Goal: Information Seeking & Learning: Learn about a topic

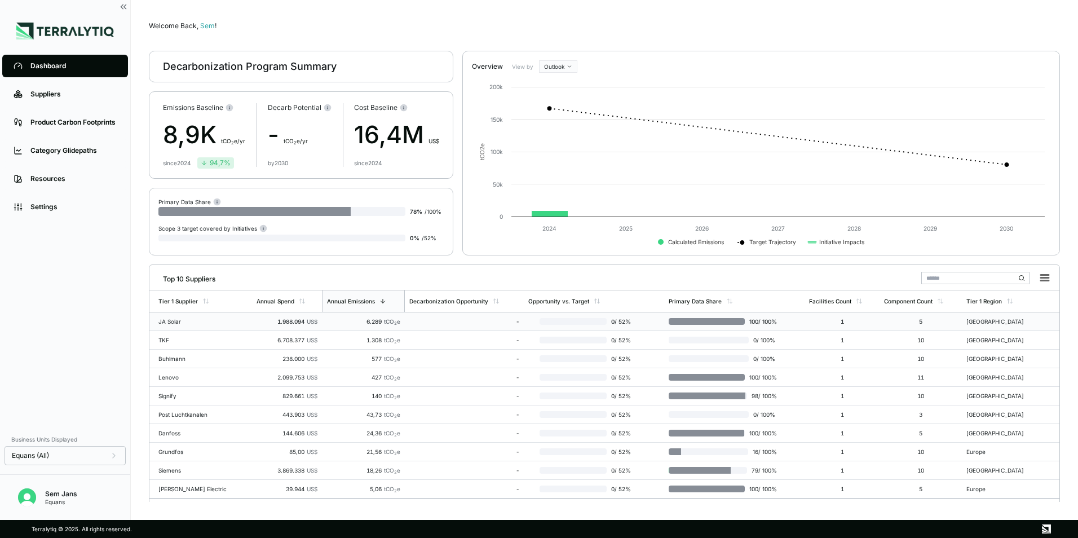
click at [213, 320] on div "JA Solar" at bounding box center [194, 321] width 72 height 7
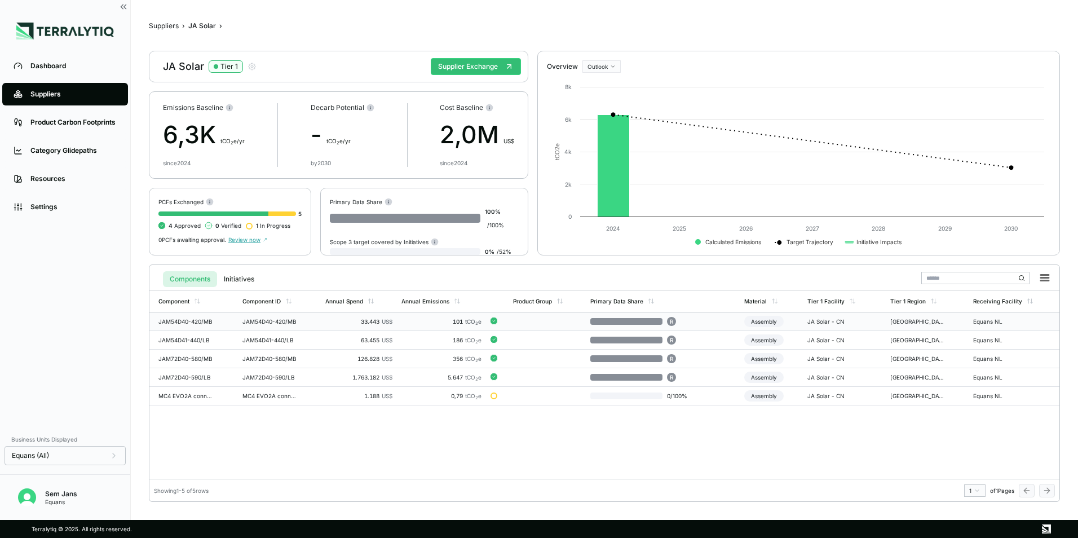
click at [700, 321] on td "R" at bounding box center [662, 321] width 153 height 19
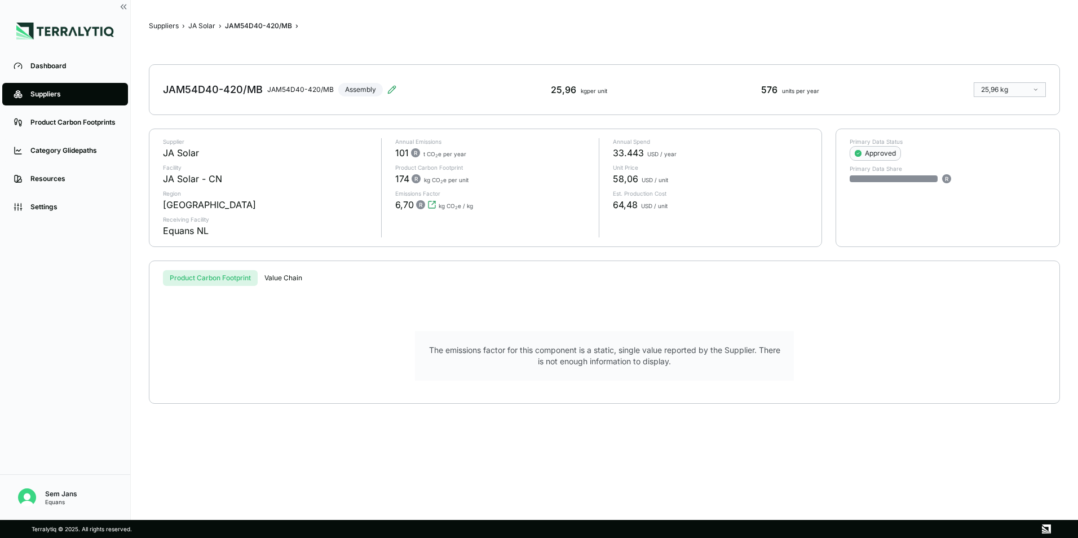
click at [1025, 89] on html "Dashboard Suppliers Product Carbon Footprints Category Glidepaths Resources Set…" at bounding box center [539, 269] width 1078 height 538
click at [1017, 91] on html "Dashboard Suppliers Product Carbon Footprints Category Glidepaths Resources Set…" at bounding box center [539, 269] width 1078 height 538
click at [892, 151] on div "Approved" at bounding box center [875, 153] width 41 height 9
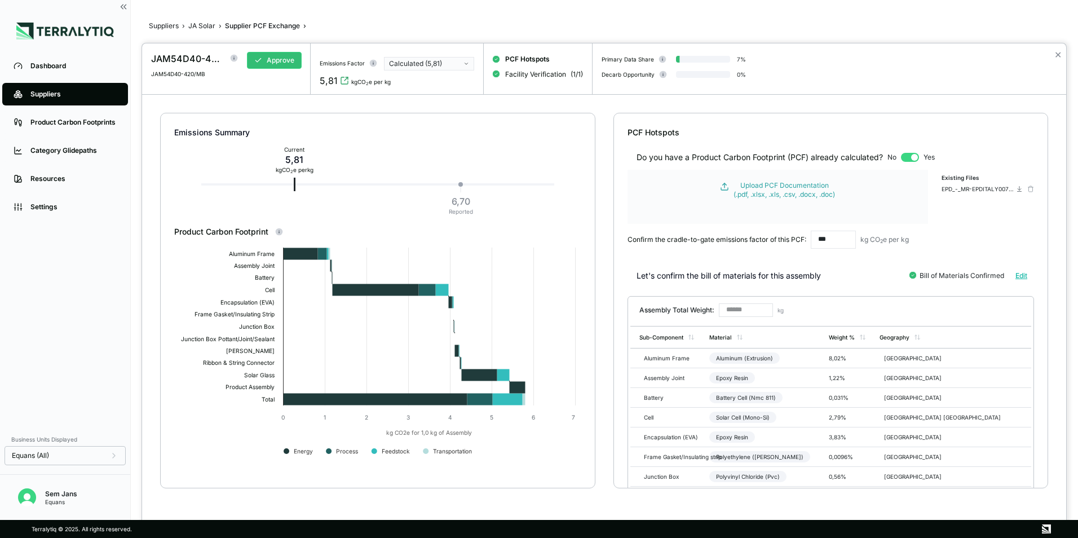
click at [448, 65] on div "Calculated (5,81)" at bounding box center [425, 63] width 72 height 9
click at [165, 26] on div at bounding box center [539, 269] width 1078 height 538
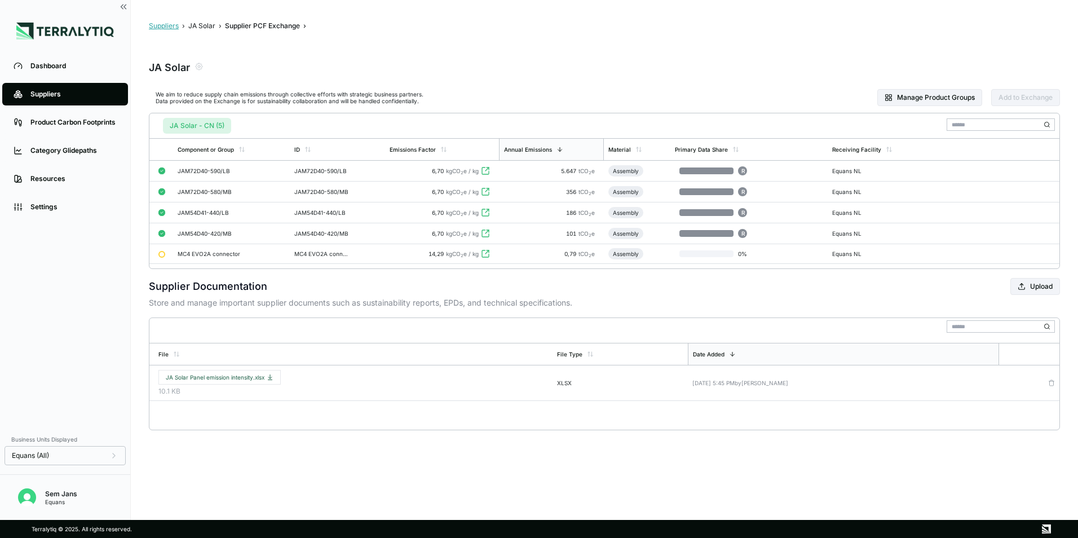
click at [176, 29] on button "Suppliers" at bounding box center [164, 25] width 30 height 9
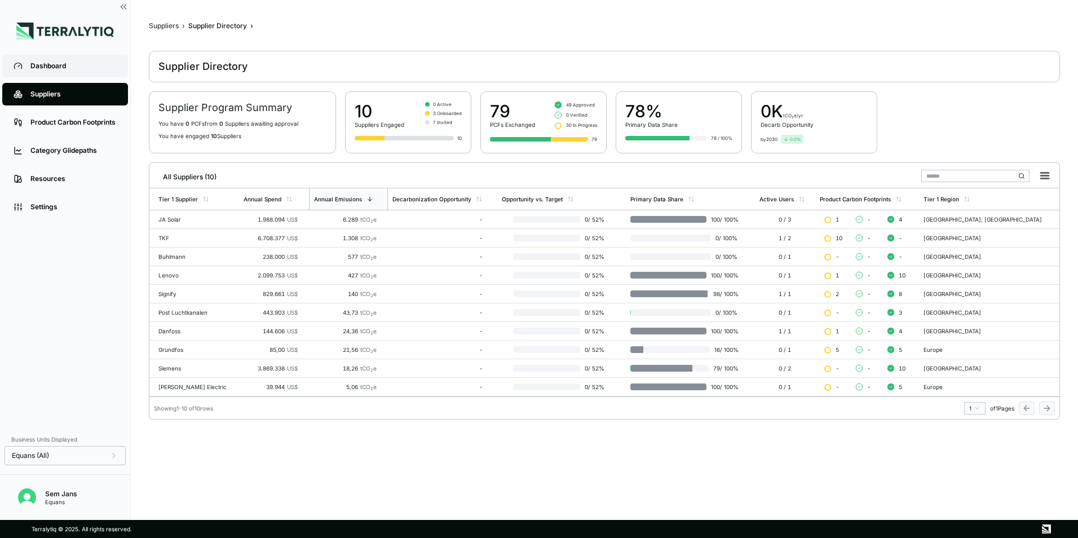
click at [42, 70] on div "Dashboard" at bounding box center [73, 65] width 86 height 9
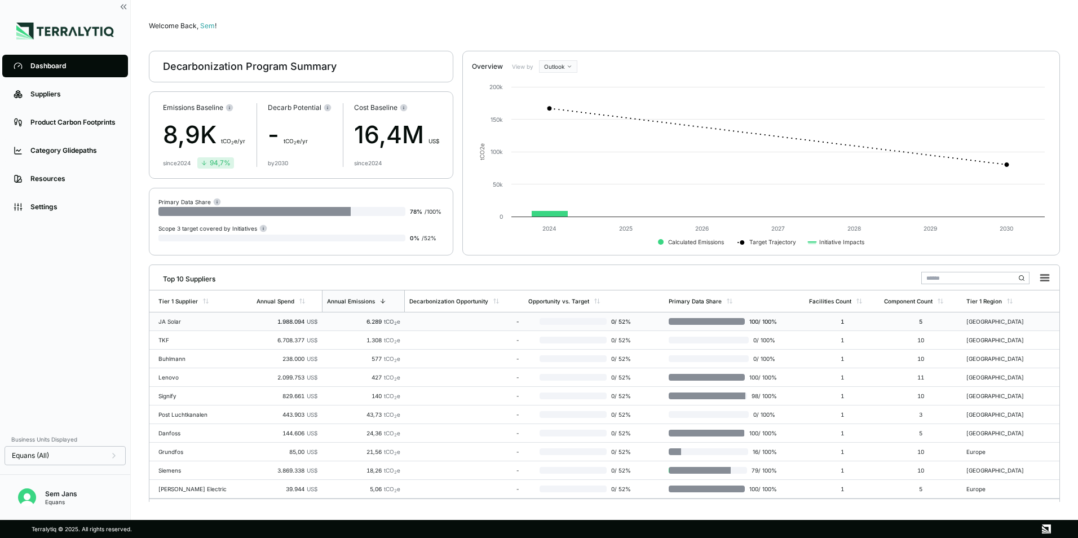
click at [169, 324] on div "JA Solar" at bounding box center [194, 321] width 72 height 7
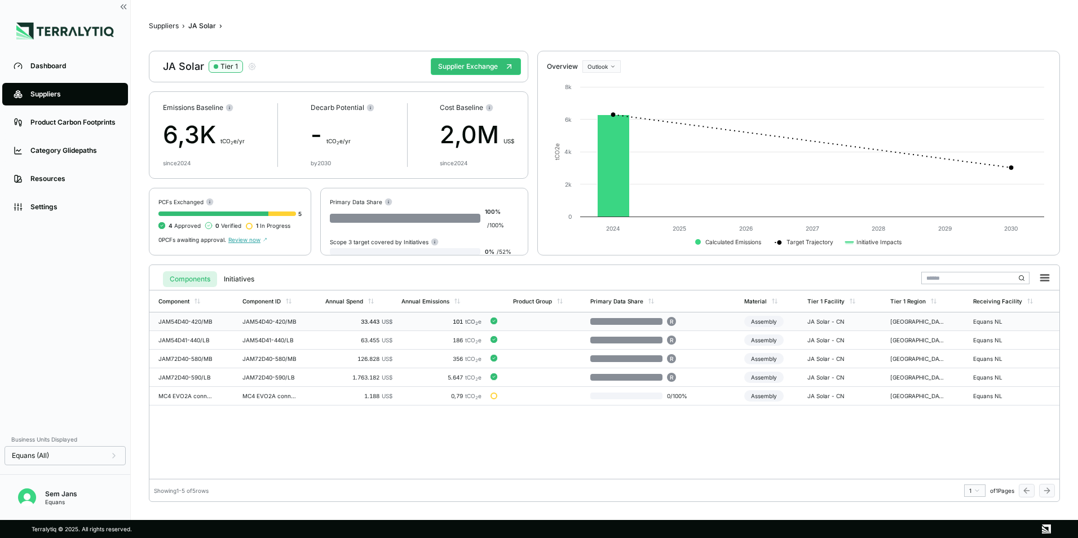
click at [324, 322] on td "33.443 US$" at bounding box center [359, 321] width 76 height 19
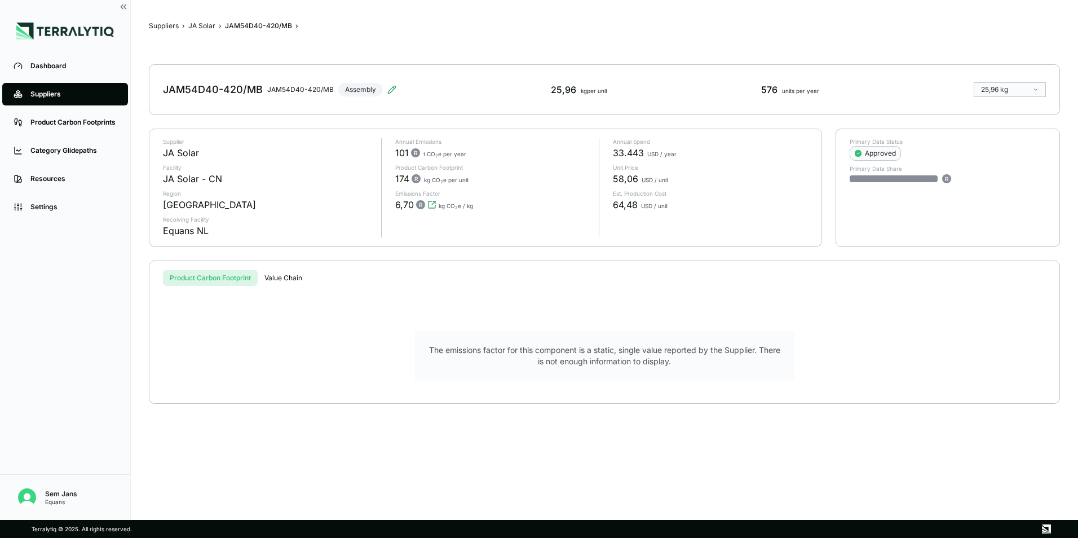
click at [275, 275] on button "Value Chain" at bounding box center [283, 278] width 51 height 16
click at [243, 273] on button "Product Carbon Footprint" at bounding box center [210, 278] width 95 height 16
click at [365, 87] on div "JAM54D40-420/MB JAM54D40-420/MB Assembly" at bounding box center [279, 90] width 233 height 32
click at [388, 92] on icon at bounding box center [391, 89] width 7 height 7
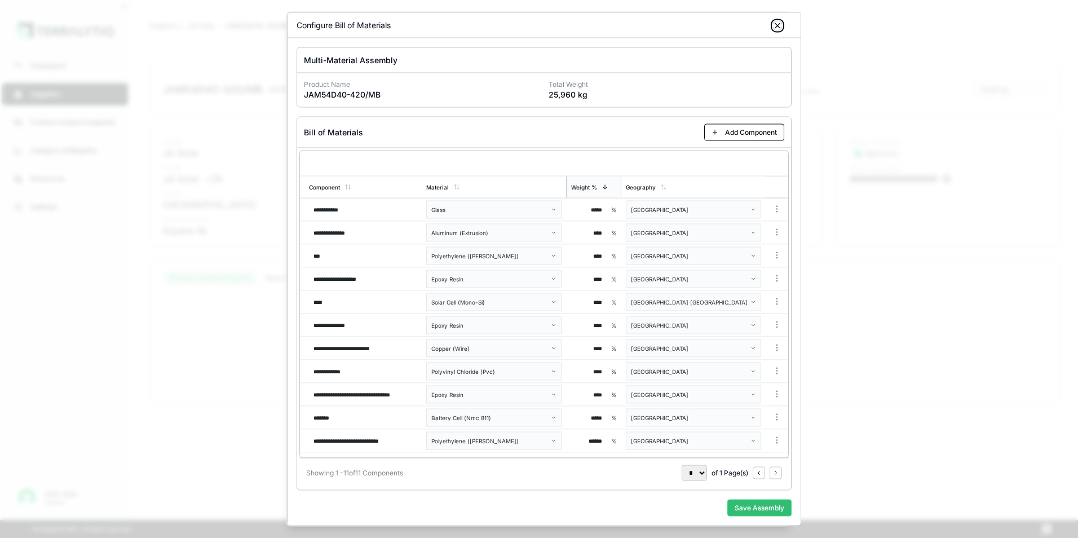
click at [779, 23] on icon "button" at bounding box center [777, 25] width 9 height 9
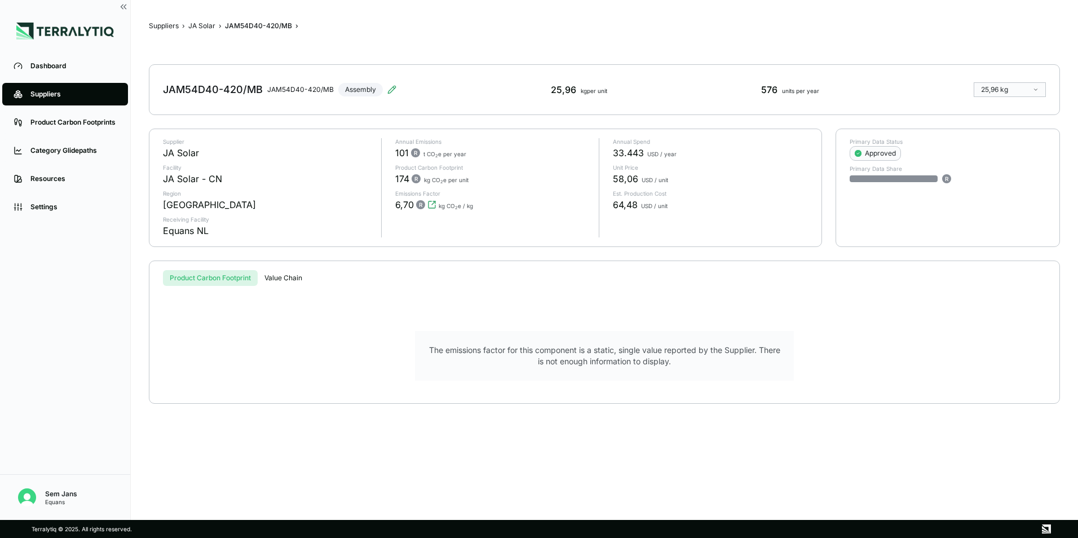
click at [287, 27] on div "JAM54D40-420/MB" at bounding box center [258, 25] width 67 height 9
click at [1013, 94] on html "Dashboard Suppliers Product Carbon Footprints Category Glidepaths Resources Set…" at bounding box center [539, 269] width 1078 height 538
click at [998, 197] on html "Dashboard Suppliers Product Carbon Footprints Category Glidepaths Resources Set…" at bounding box center [539, 269] width 1078 height 538
click at [667, 144] on p "Annual Spend" at bounding box center [710, 141] width 195 height 7
click at [205, 23] on button "JA Solar" at bounding box center [201, 25] width 27 height 9
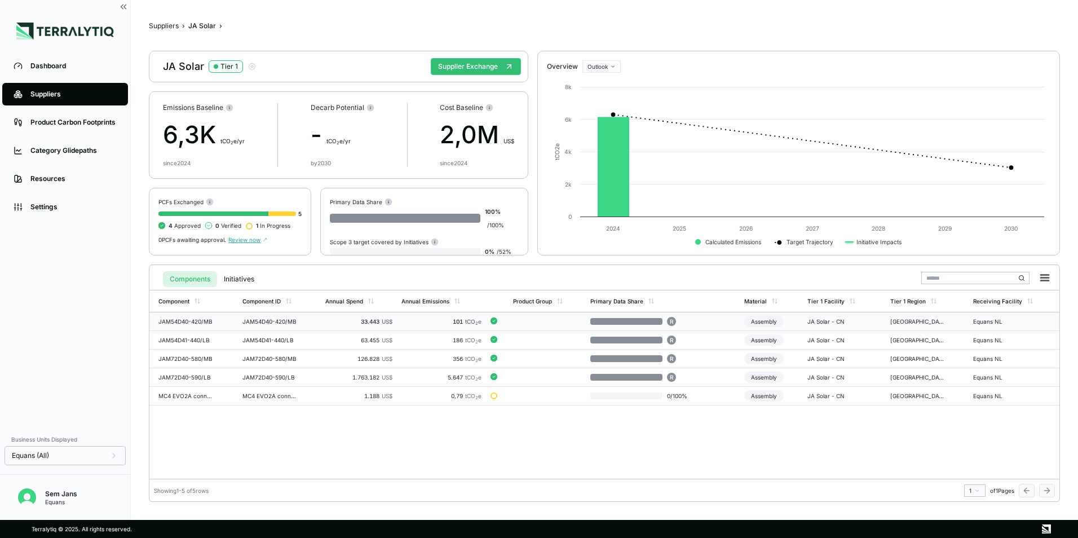
click at [175, 330] on td "JAM54D40-420/MB" at bounding box center [193, 321] width 89 height 19
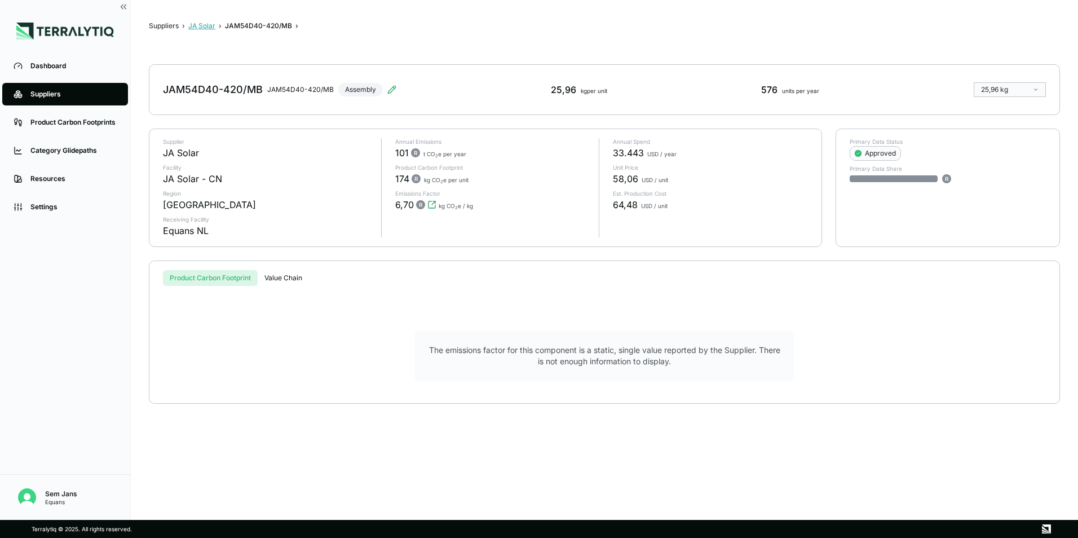
click at [204, 25] on button "JA Solar" at bounding box center [201, 25] width 27 height 9
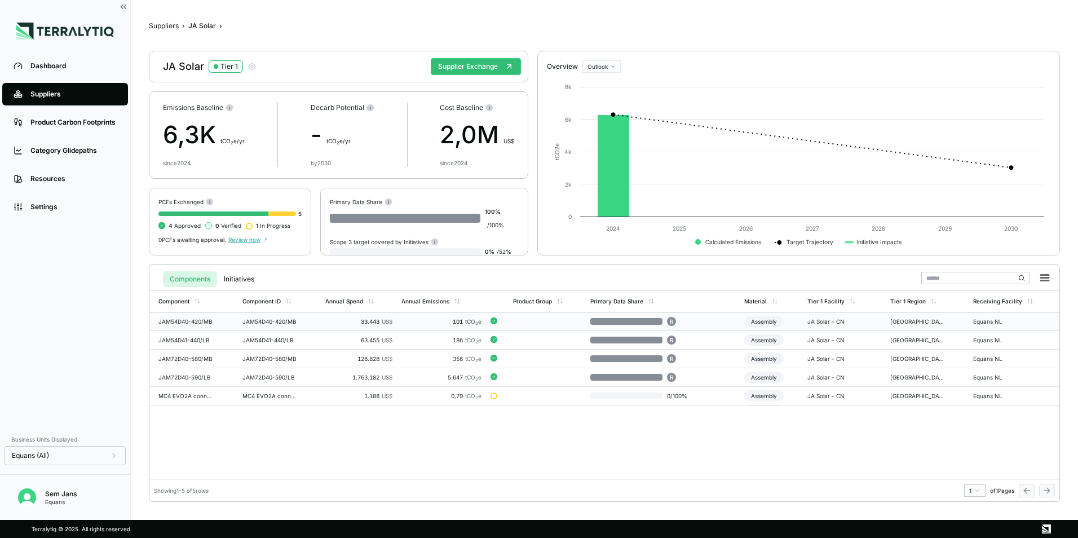
click at [266, 320] on div "JAM54D40-420/MB" at bounding box center [269, 321] width 54 height 7
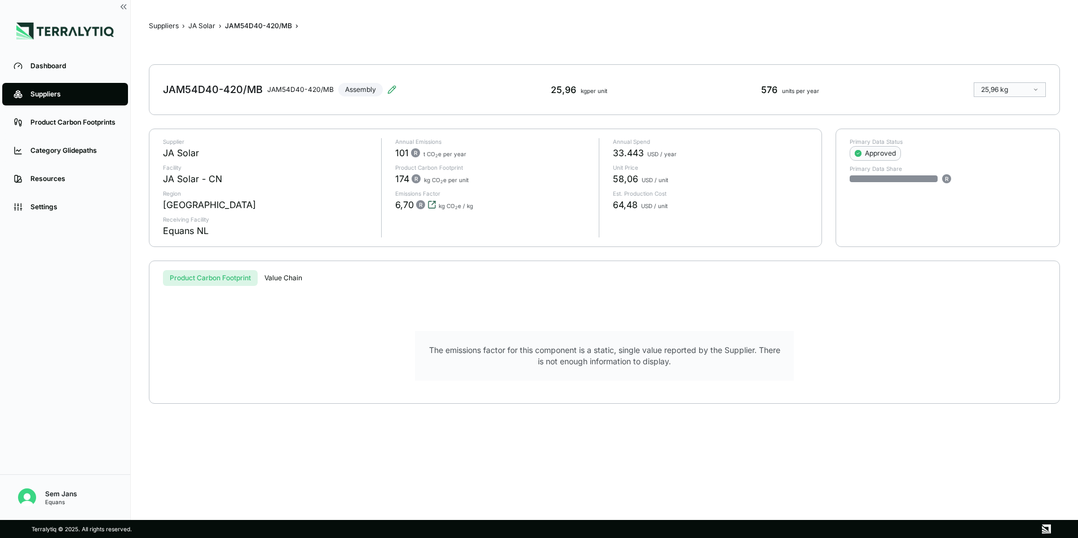
click at [431, 207] on icon "View audit trail" at bounding box center [431, 204] width 9 height 9
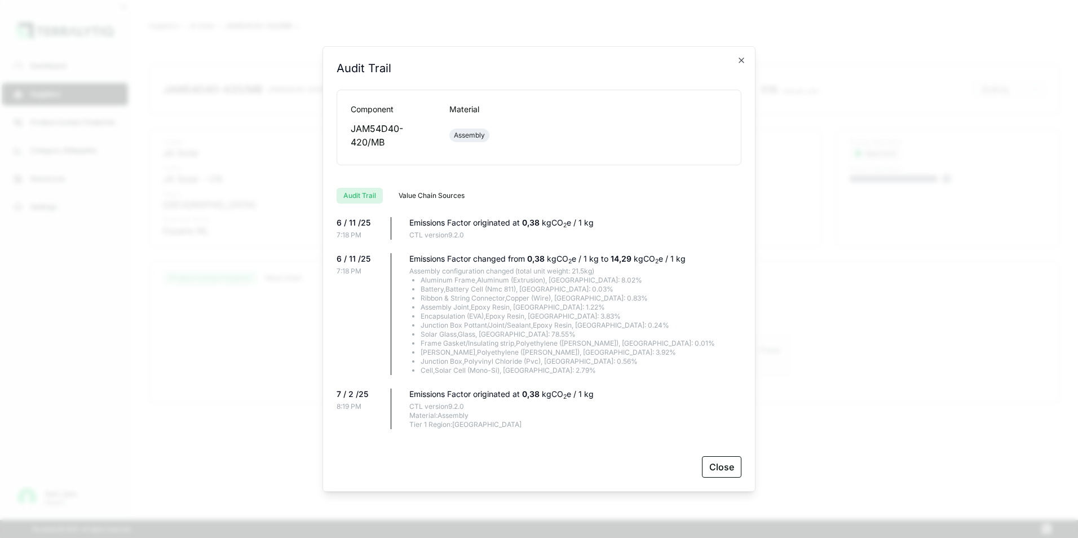
click at [723, 68] on div "Audit Trail" at bounding box center [539, 74] width 405 height 29
click at [730, 68] on div "Audit Trail" at bounding box center [539, 74] width 405 height 29
click at [740, 69] on div "Audit Trail" at bounding box center [539, 74] width 405 height 29
click at [743, 59] on icon "button" at bounding box center [741, 60] width 9 height 9
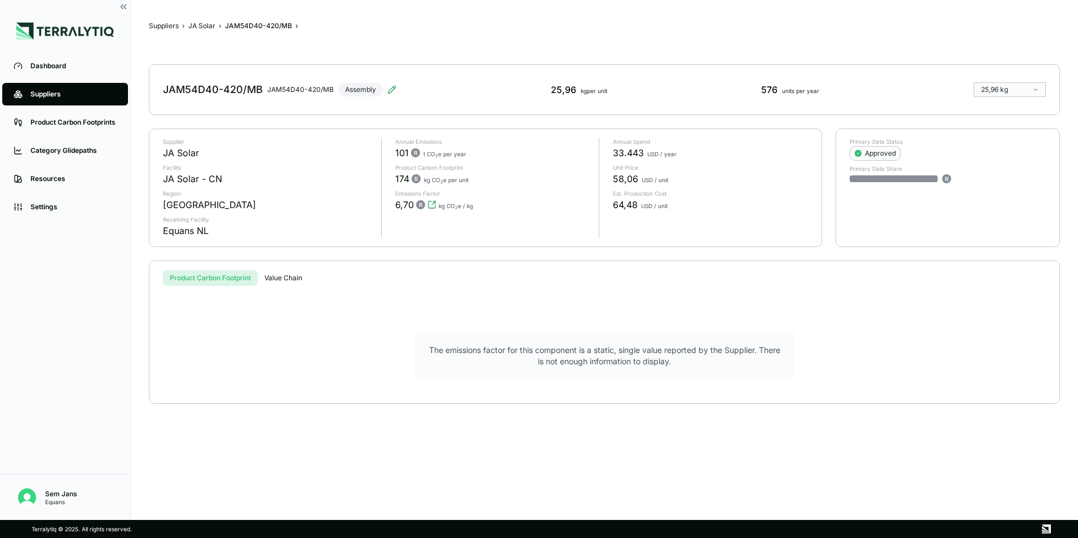
click at [197, 32] on div "Suppliers › JA Solar › JAM54D40-420/MB › JAM54D40-420/MB JAM54D40-420/MB Assemb…" at bounding box center [604, 260] width 911 height 484
click at [197, 30] on button "JA Solar" at bounding box center [201, 25] width 27 height 9
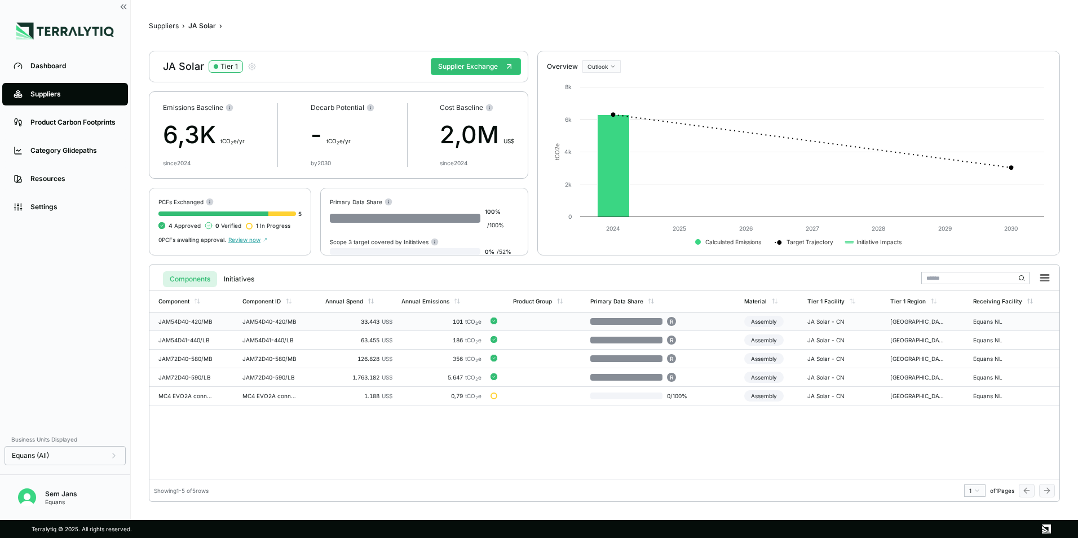
click at [167, 323] on div "JAM54D40-420/MB" at bounding box center [185, 321] width 54 height 7
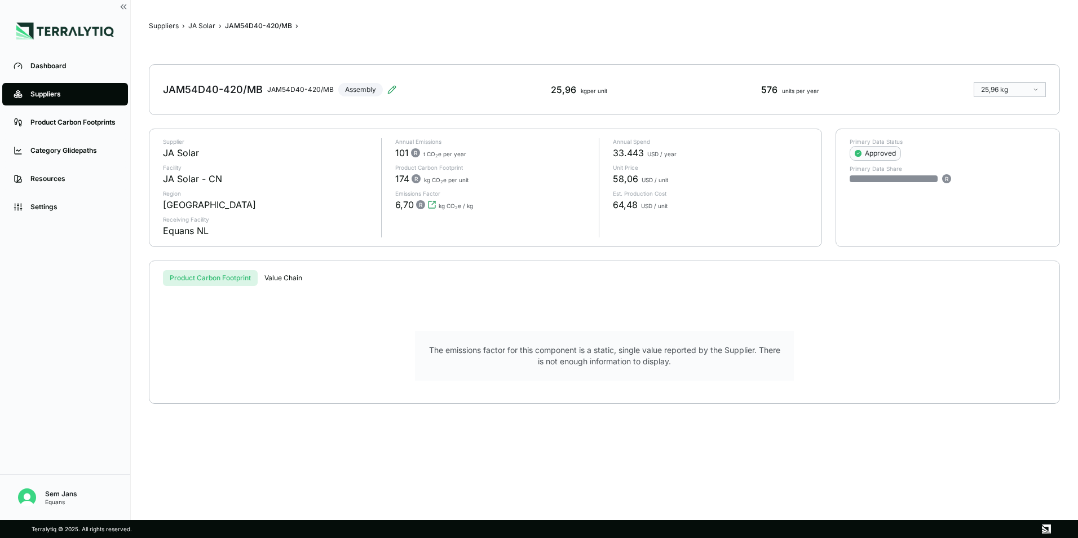
click at [1012, 89] on html "Dashboard Suppliers Product Carbon Footprints Category Glidepaths Resources Set…" at bounding box center [539, 269] width 1078 height 538
click at [1000, 109] on div "Absolute" at bounding box center [1009, 107] width 63 height 9
click at [1017, 83] on html "Dashboard Suppliers Product Carbon Footprints Category Glidepaths Resources Set…" at bounding box center [539, 269] width 1078 height 538
click at [1012, 117] on div "Normalized" at bounding box center [1010, 121] width 72 height 14
click at [894, 151] on div "Approved" at bounding box center [875, 153] width 41 height 9
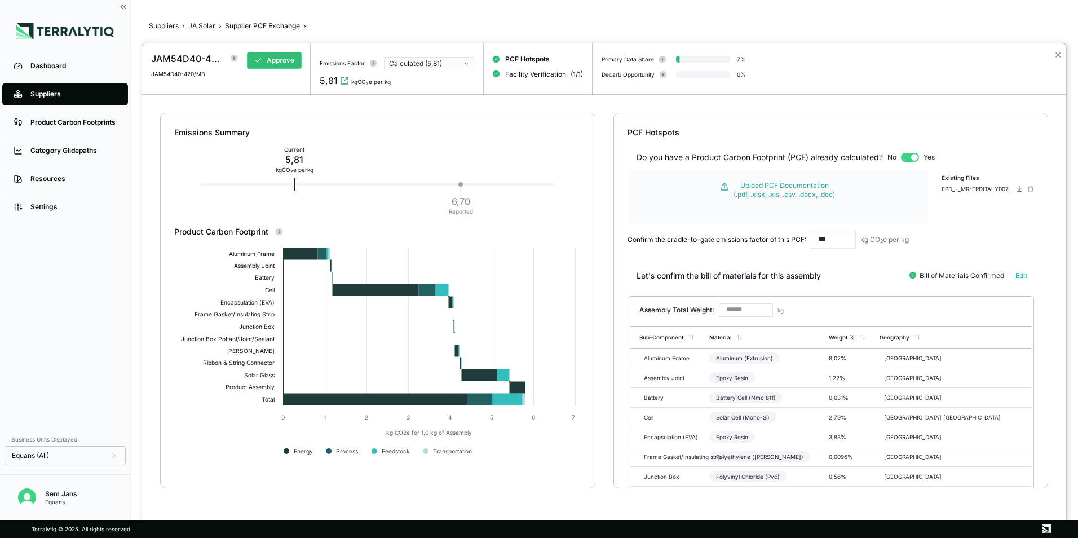
click at [449, 61] on div "Calculated (5,81)" at bounding box center [425, 63] width 72 height 9
click at [204, 28] on div at bounding box center [539, 269] width 1078 height 538
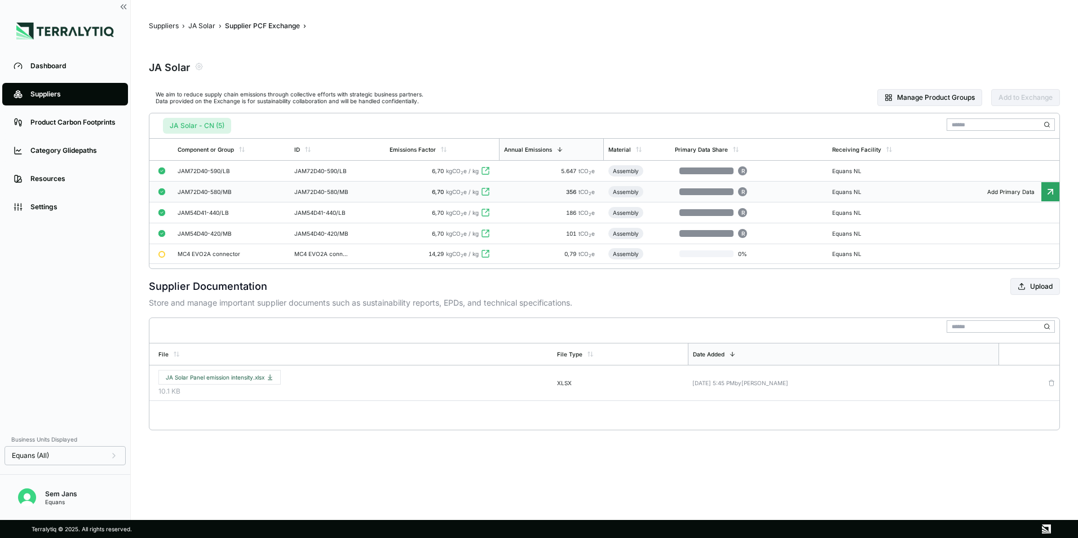
click at [204, 191] on div "JAM72D40-580/MB" at bounding box center [218, 191] width 81 height 7
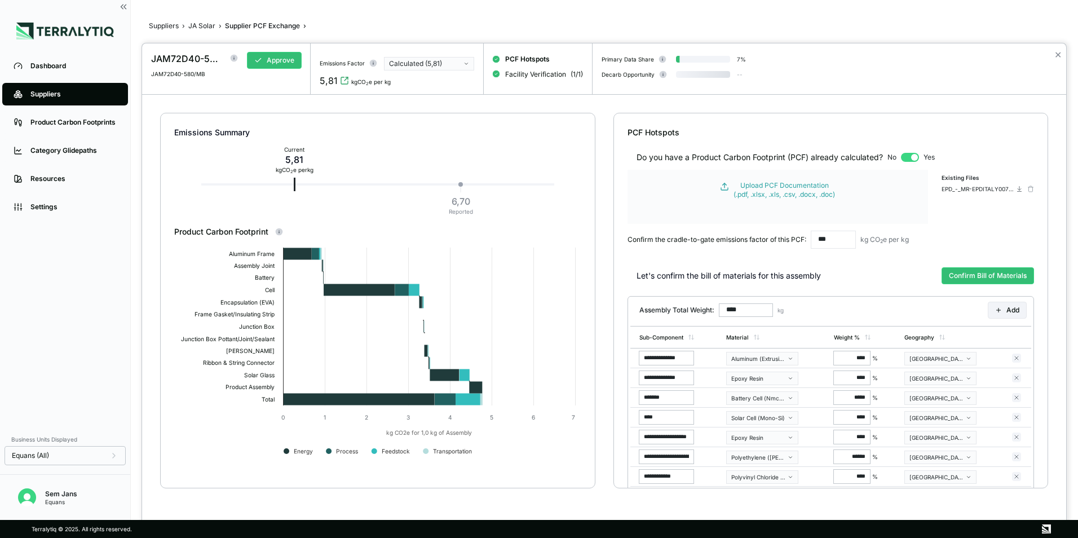
click at [204, 17] on div at bounding box center [539, 269] width 1078 height 538
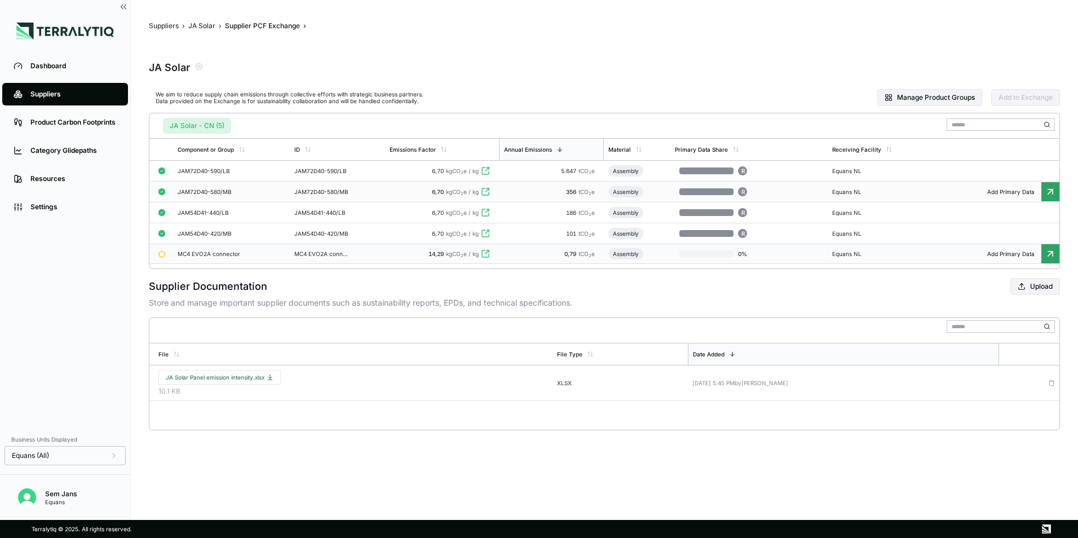
click at [196, 252] on div "MC4 EVO2A connector" at bounding box center [218, 253] width 81 height 7
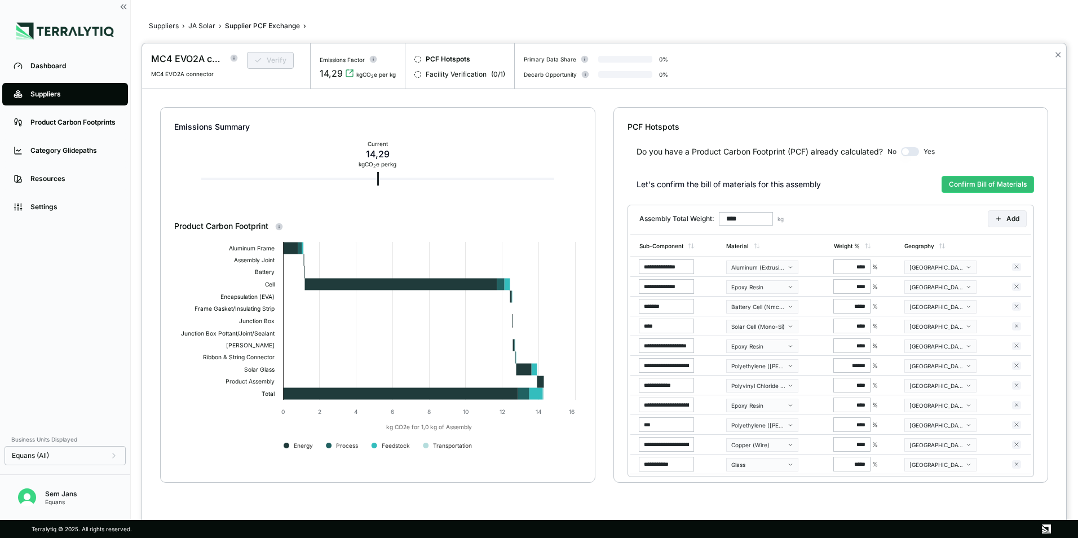
click at [207, 26] on div at bounding box center [539, 269] width 1078 height 538
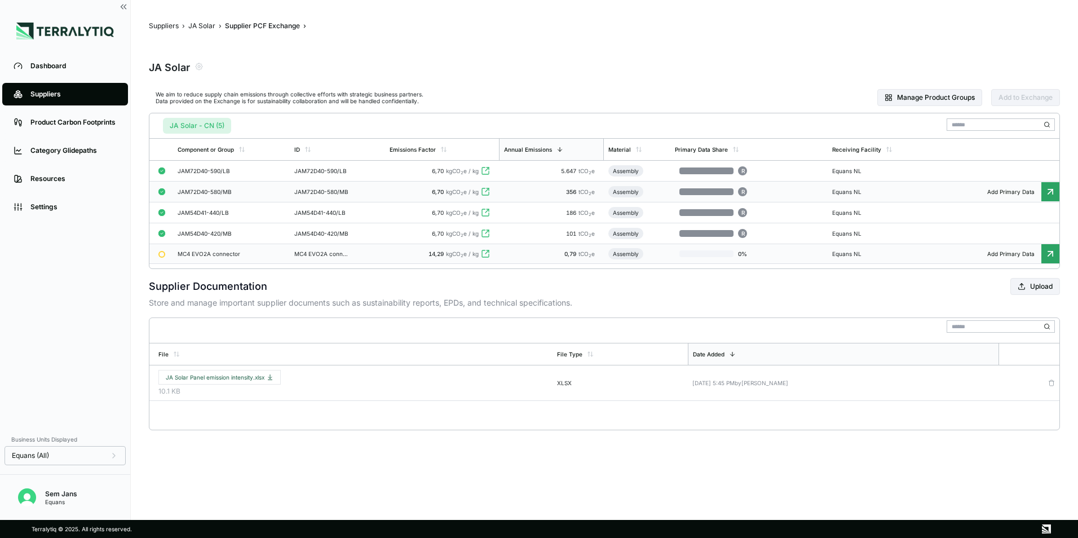
click at [335, 191] on div "JAM72D40-580/MB" at bounding box center [321, 191] width 54 height 7
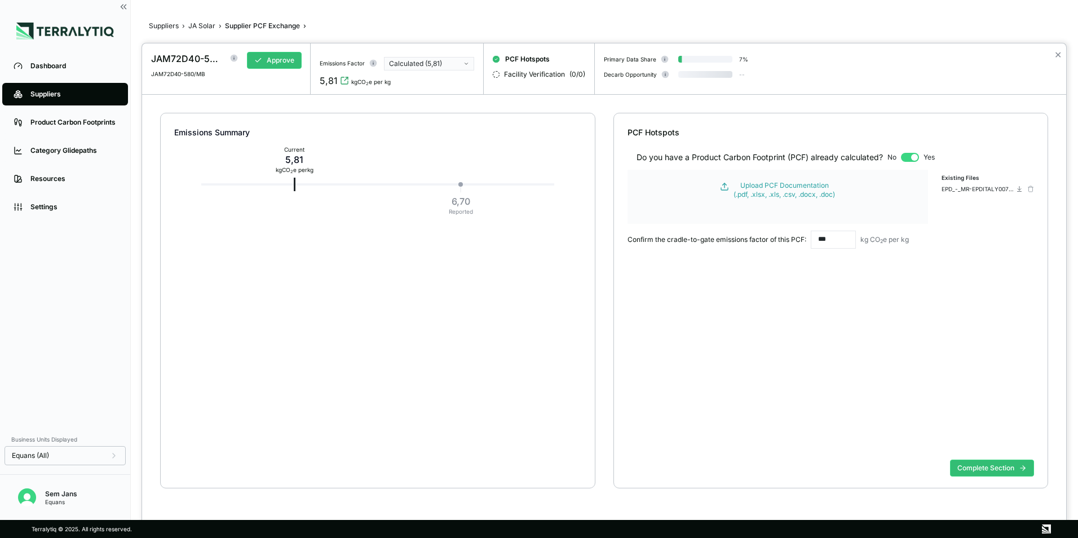
click at [401, 68] on div "Calculated (5,81)" at bounding box center [425, 63] width 72 height 9
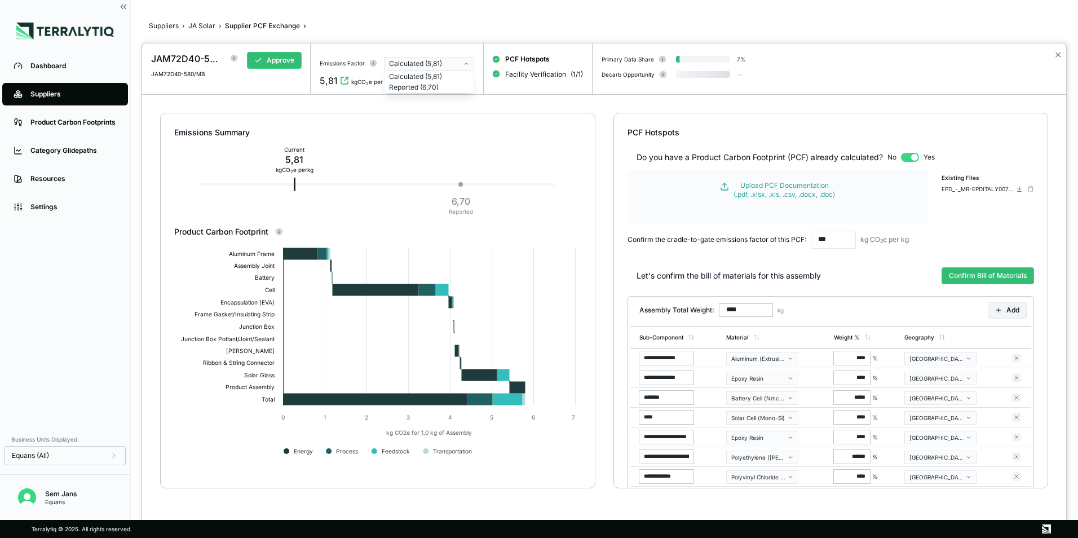
click at [392, 43] on div "Emissions Factor Calculated (5,81)" at bounding box center [397, 56] width 155 height 27
click at [169, 28] on div at bounding box center [539, 269] width 1078 height 538
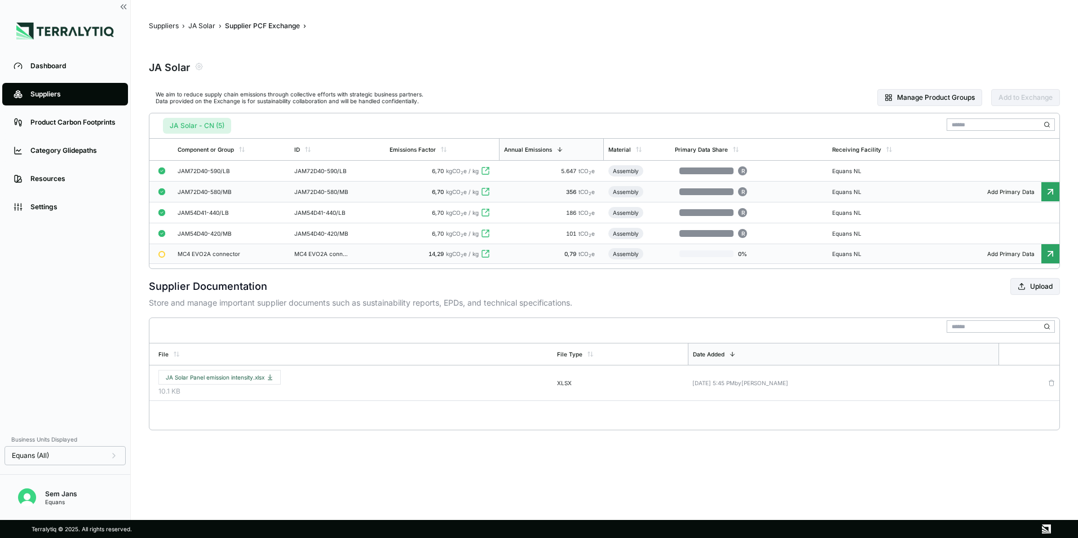
click at [169, 28] on button "Suppliers" at bounding box center [164, 25] width 30 height 9
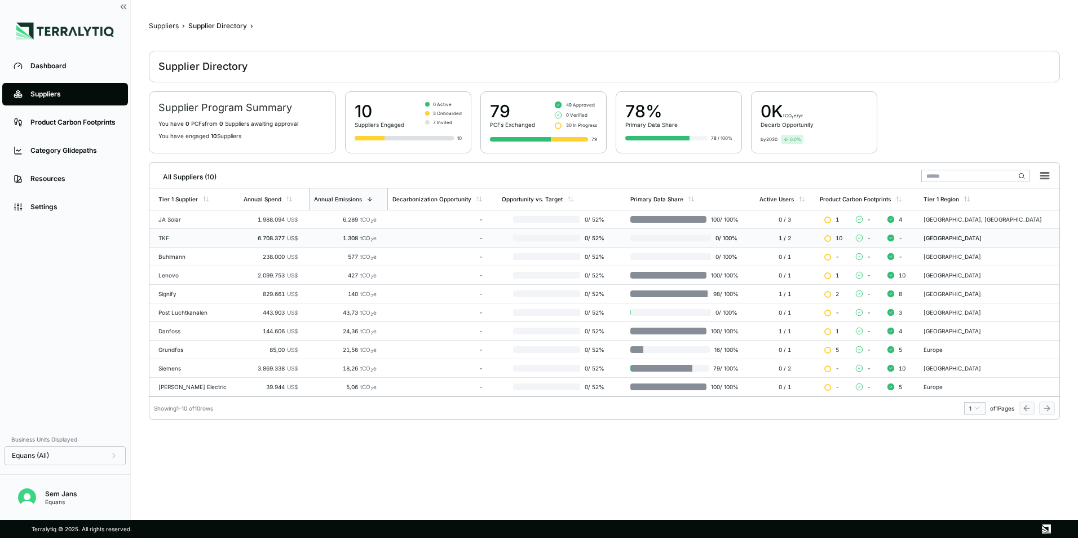
click at [185, 238] on div "TKF" at bounding box center [196, 238] width 76 height 7
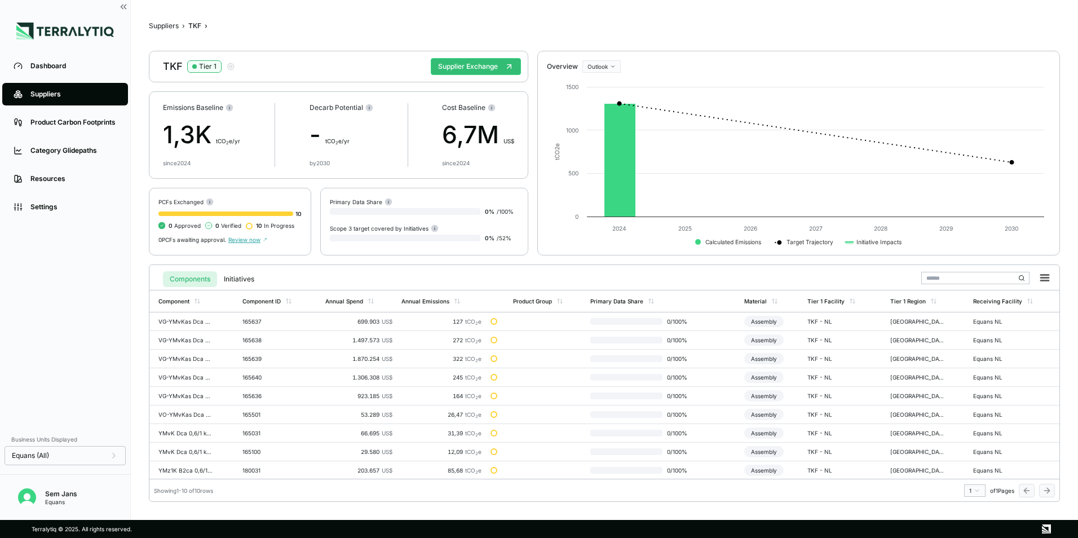
click at [162, 31] on div "Suppliers › TKF › TKF Tier 1 Supplier Exchange Emissions Baseline 1,3K t CO 2 e…" at bounding box center [604, 260] width 911 height 484
click at [162, 26] on button "Suppliers" at bounding box center [164, 25] width 30 height 9
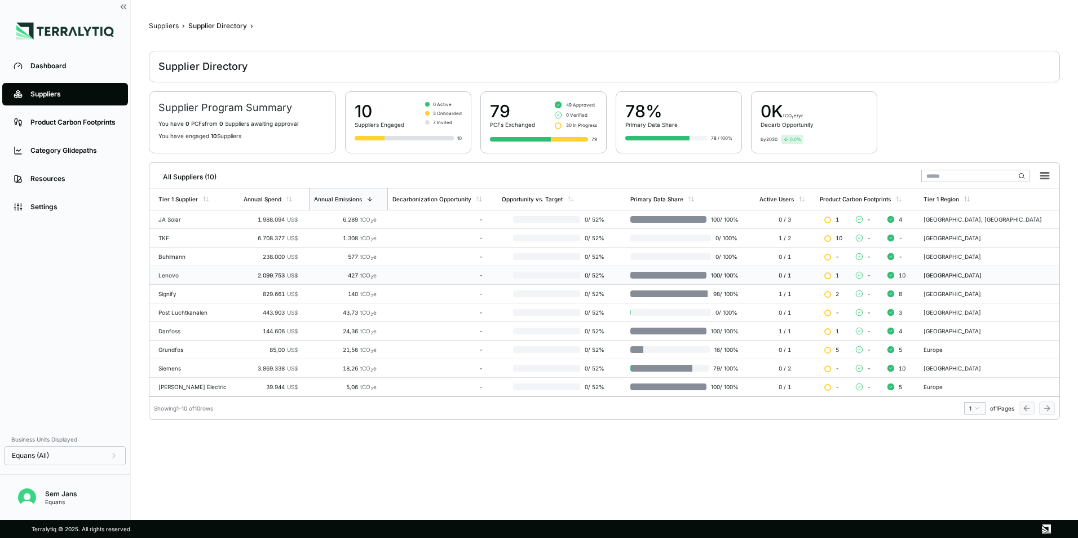
click at [195, 275] on div "Lenovo" at bounding box center [196, 275] width 76 height 7
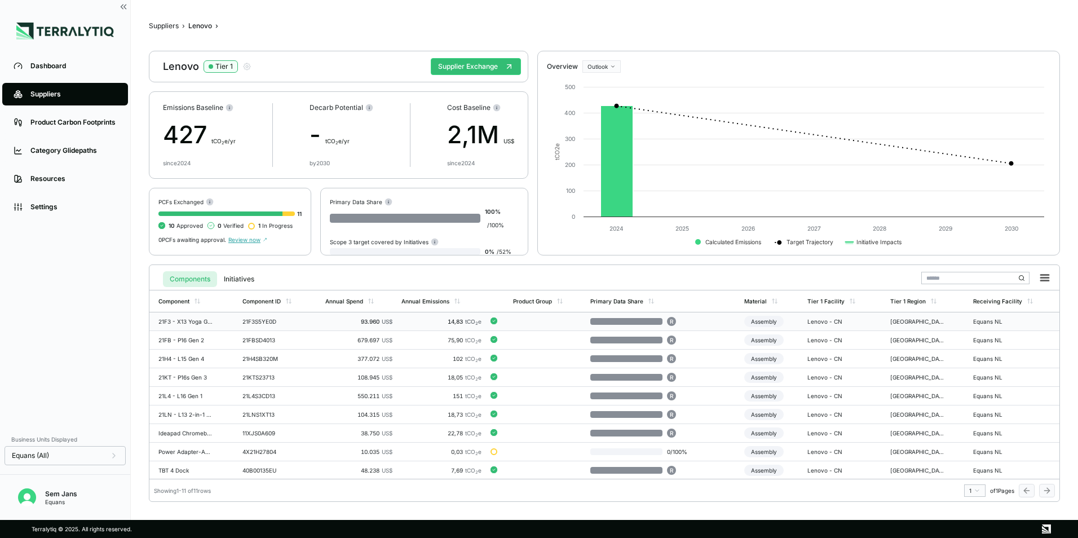
click at [226, 324] on td "21F3 - X13 Yoga Gen 4" at bounding box center [193, 321] width 89 height 19
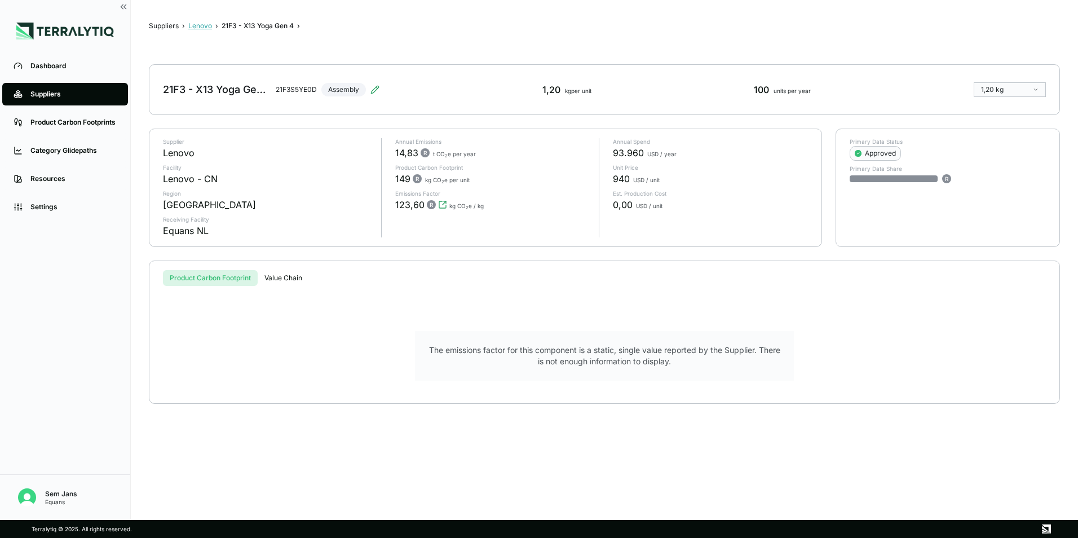
click at [196, 27] on button "Lenovo" at bounding box center [200, 25] width 24 height 9
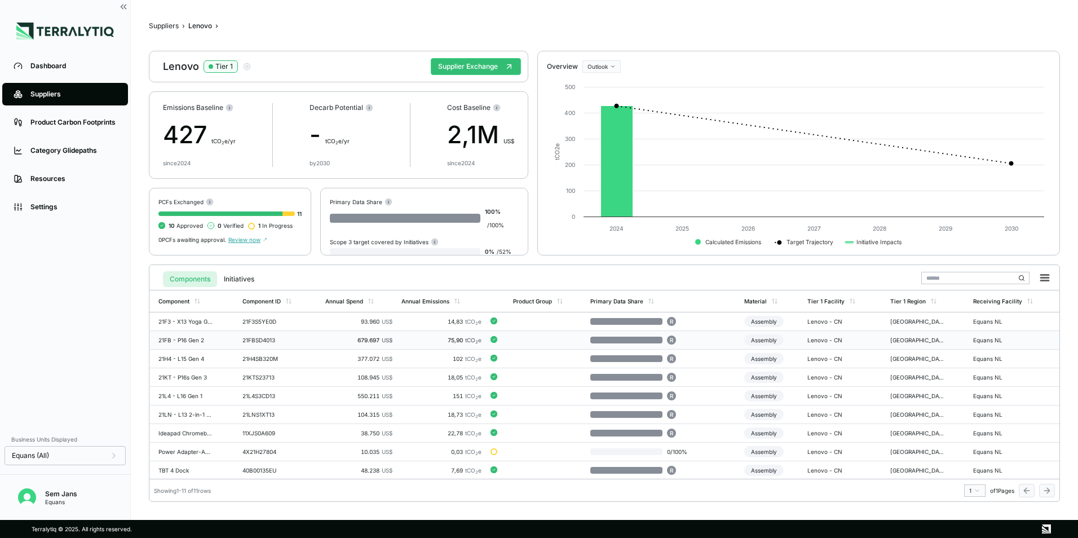
click at [592, 339] on div at bounding box center [626, 340] width 72 height 7
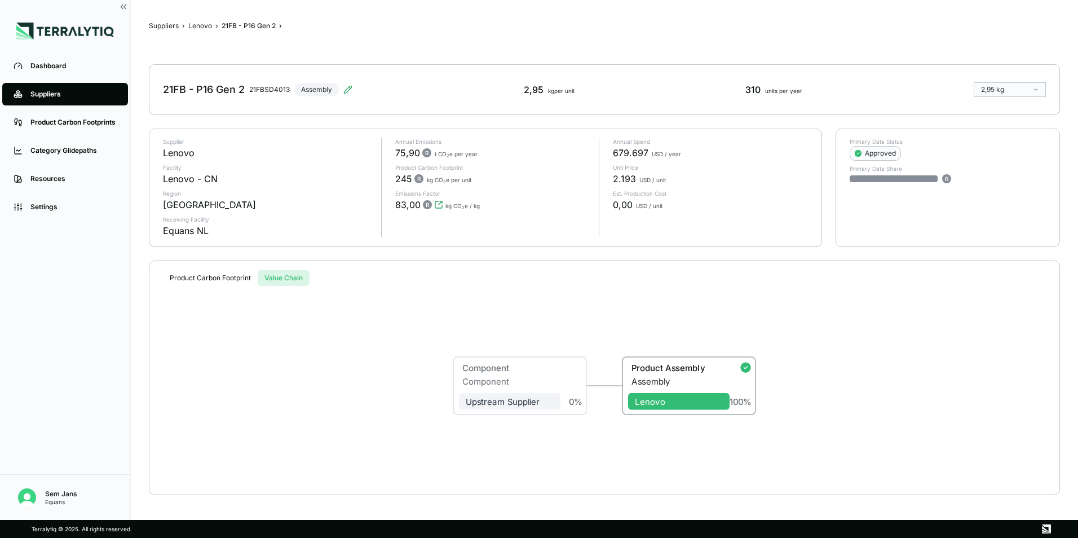
click at [289, 276] on button "Value Chain" at bounding box center [284, 278] width 52 height 16
click at [217, 272] on button "Product Carbon Footprint" at bounding box center [210, 278] width 95 height 16
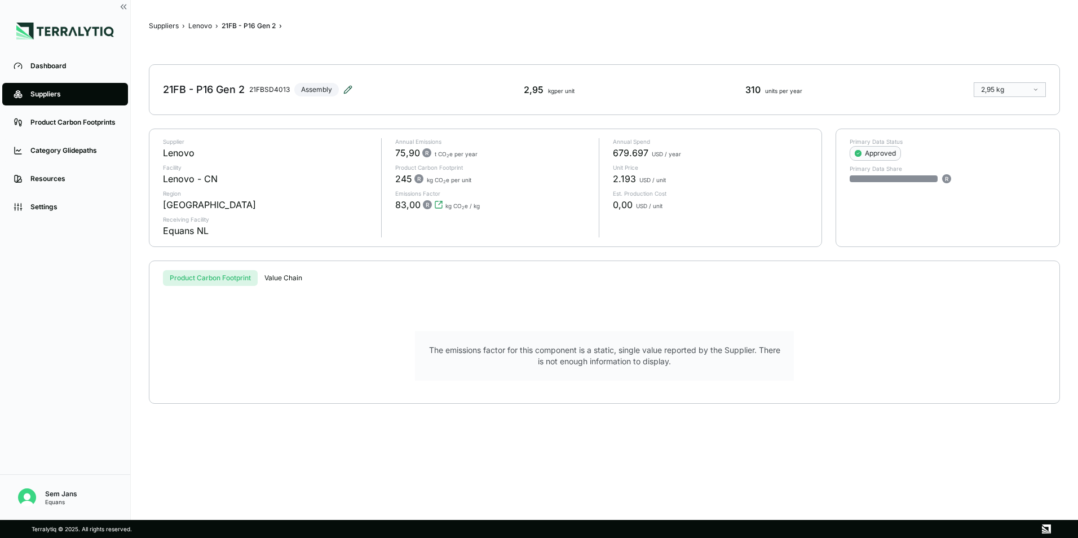
click at [352, 90] on icon at bounding box center [347, 89] width 9 height 9
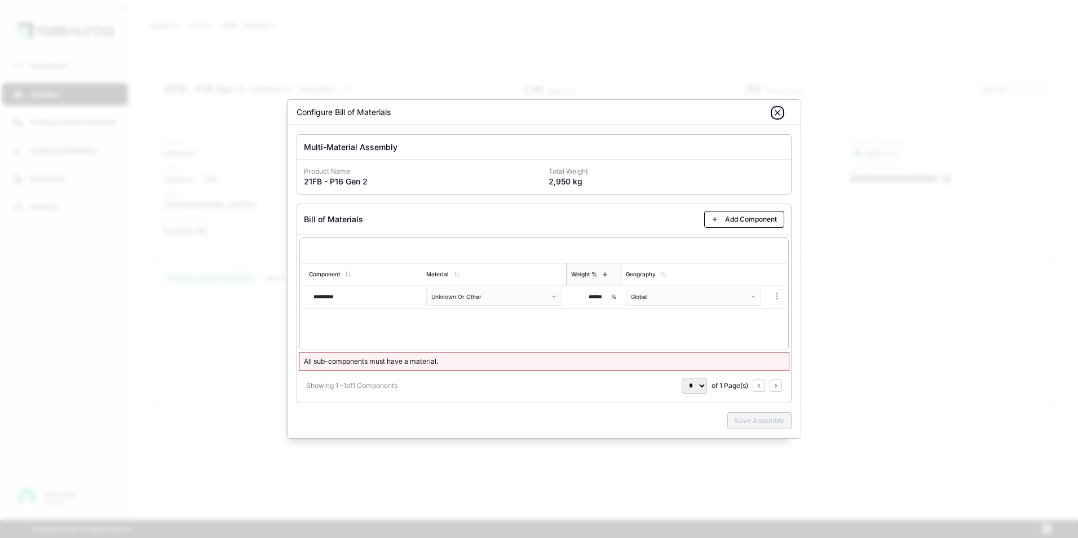
click at [780, 115] on icon "button" at bounding box center [777, 112] width 9 height 9
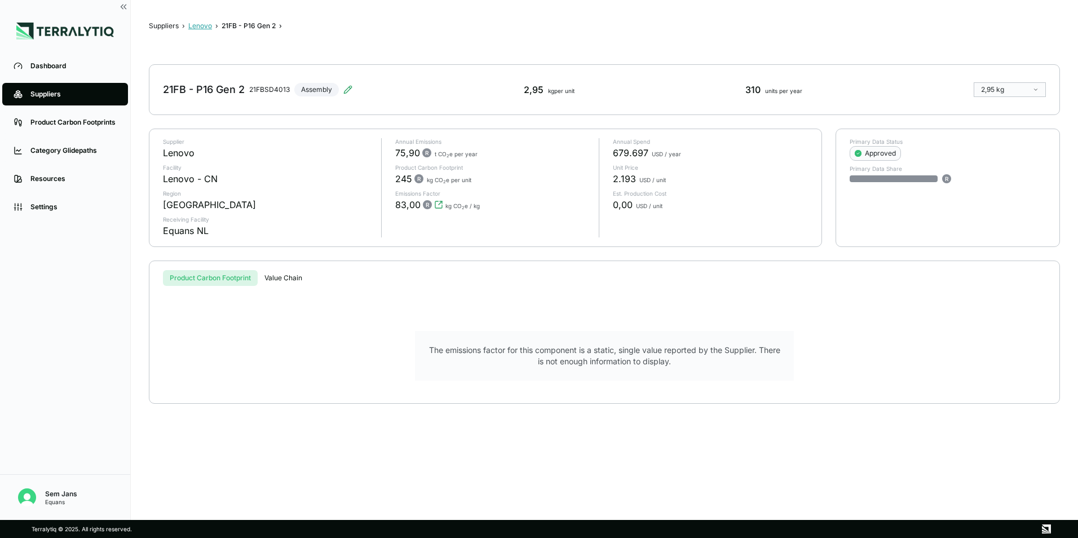
click at [204, 25] on button "Lenovo" at bounding box center [200, 25] width 24 height 9
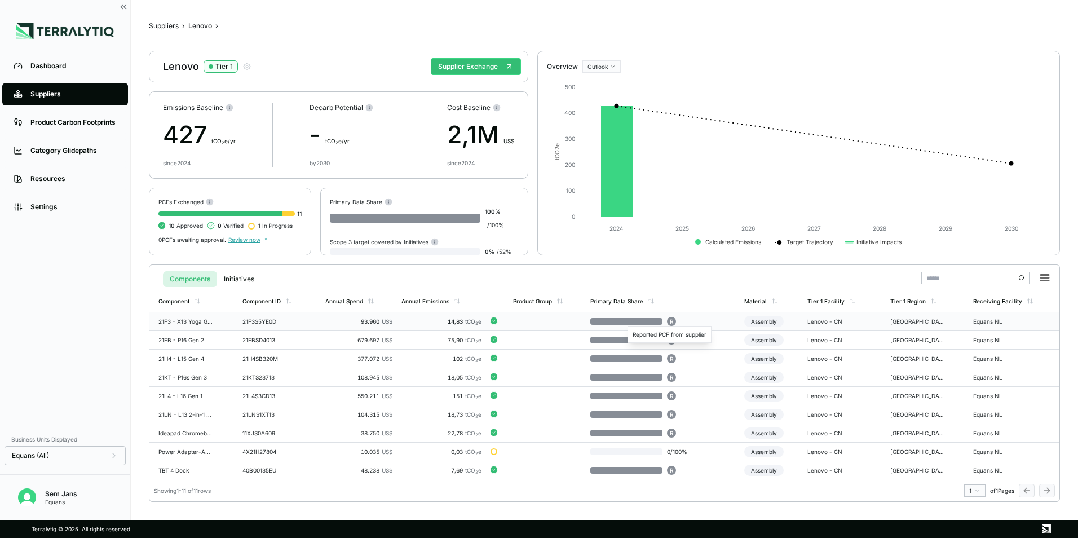
click at [672, 323] on div "R" at bounding box center [671, 321] width 9 height 9
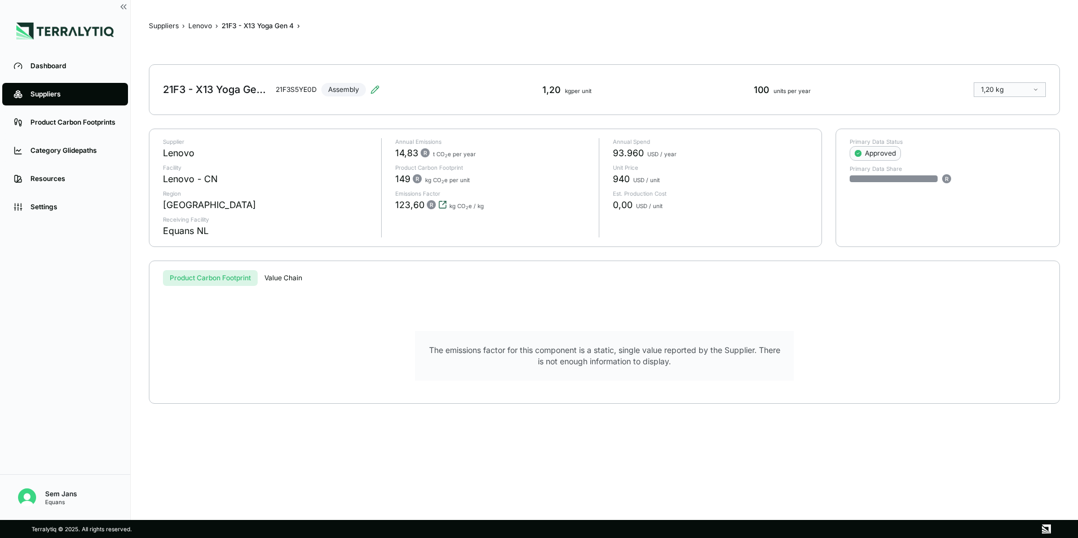
click at [439, 206] on icon "View audit trail" at bounding box center [442, 204] width 7 height 7
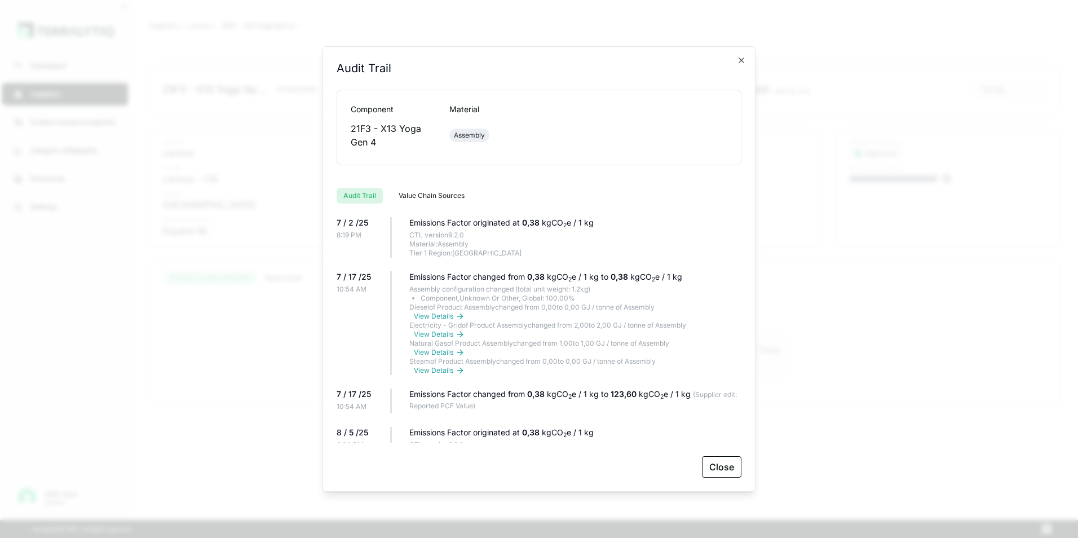
click at [736, 62] on div "Audit Trail" at bounding box center [539, 74] width 405 height 29
click at [748, 54] on div "Audit Trail Audit Trail Component Material 21F3 - X13 Yoga Gen 4 Assembly Audit…" at bounding box center [539, 268] width 433 height 445
click at [745, 56] on icon "button" at bounding box center [741, 60] width 9 height 9
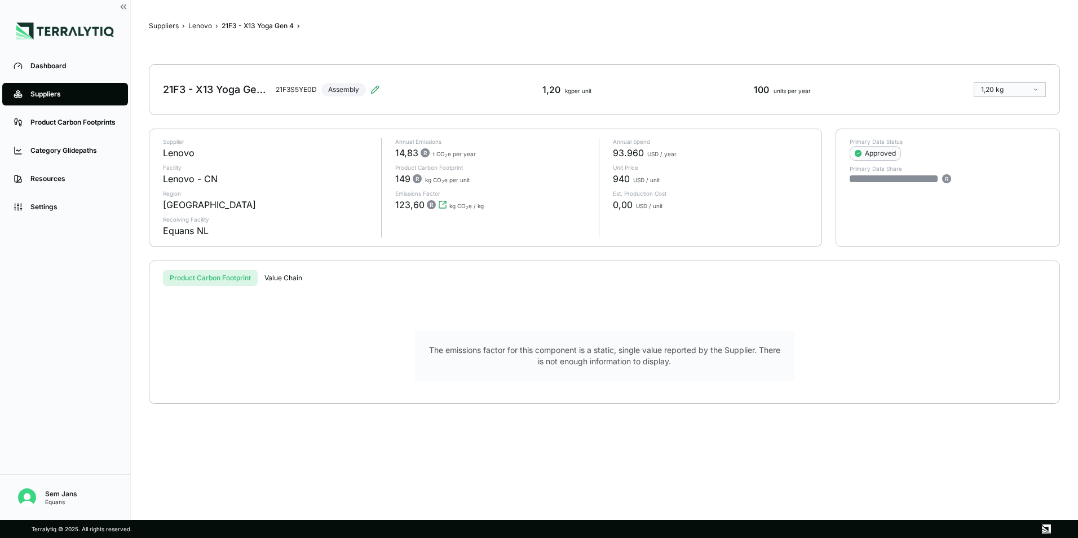
click at [355, 92] on div "21F3 - X13 Yoga Gen 4 21F3S5YE0D Assembly" at bounding box center [271, 90] width 217 height 32
click at [240, 92] on div "21F3 - X13 Yoga Gen 4" at bounding box center [217, 90] width 108 height 14
click at [266, 267] on div "Product Carbon Footprint Value Chain The emissions factor for this component is…" at bounding box center [604, 332] width 911 height 143
click at [379, 90] on icon at bounding box center [374, 89] width 9 height 9
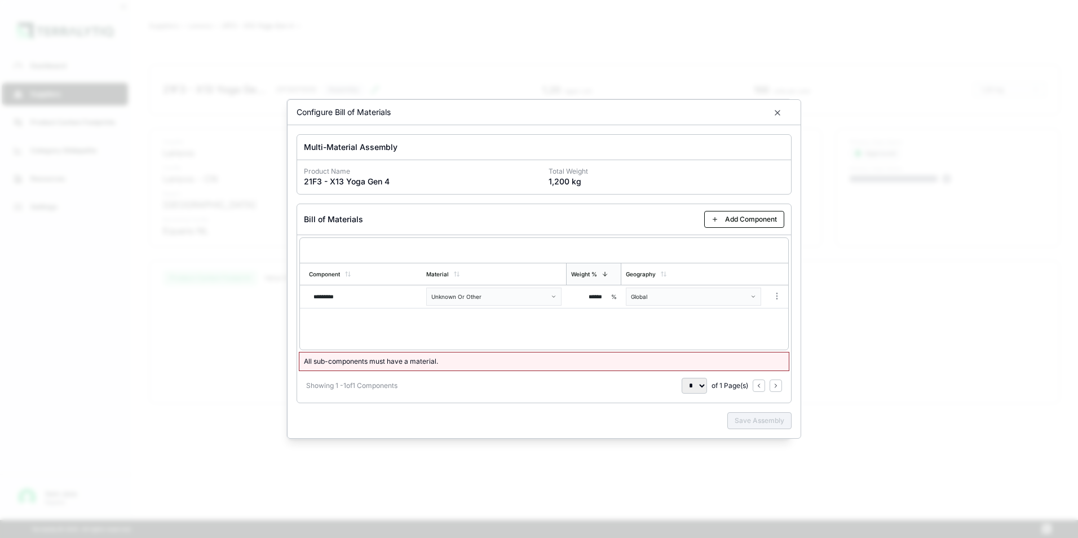
click at [575, 170] on p "Total Weight" at bounding box center [667, 171] width 236 height 9
click at [783, 117] on div "Configure Bill of Materials" at bounding box center [544, 112] width 513 height 25
click at [779, 114] on icon "button" at bounding box center [777, 112] width 9 height 9
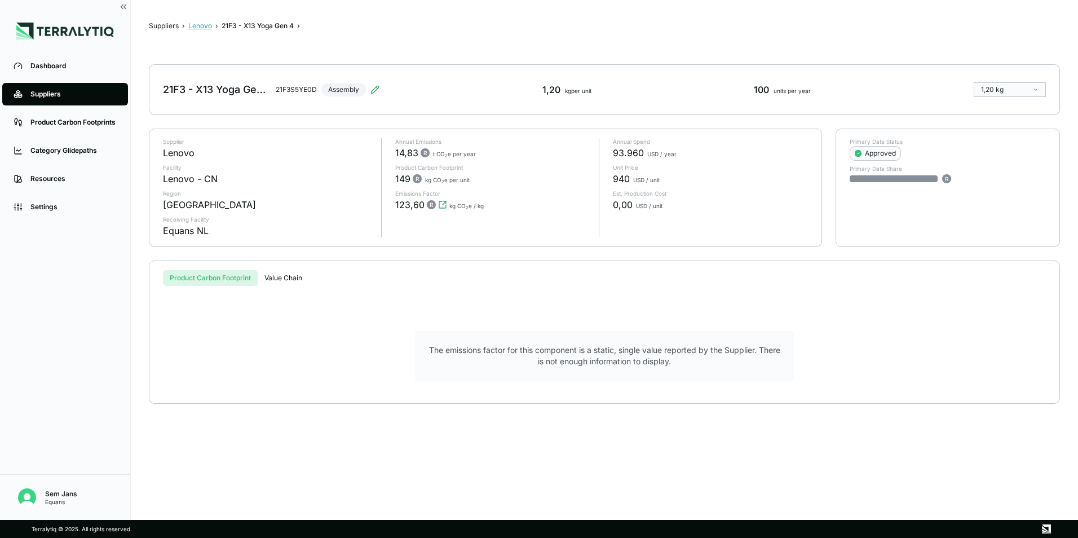
click at [198, 29] on button "Lenovo" at bounding box center [200, 25] width 24 height 9
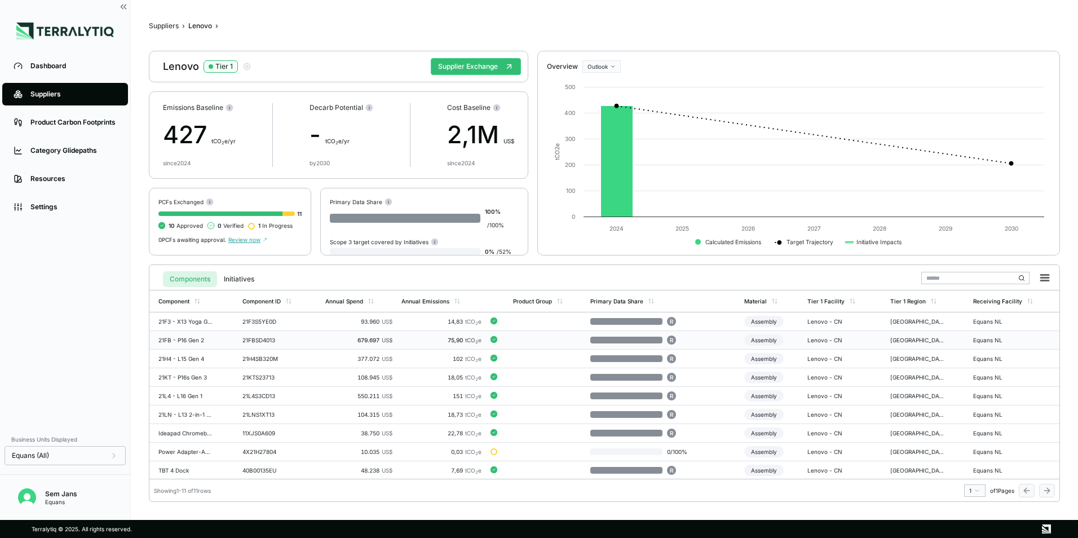
click at [661, 343] on div "R" at bounding box center [644, 340] width 108 height 9
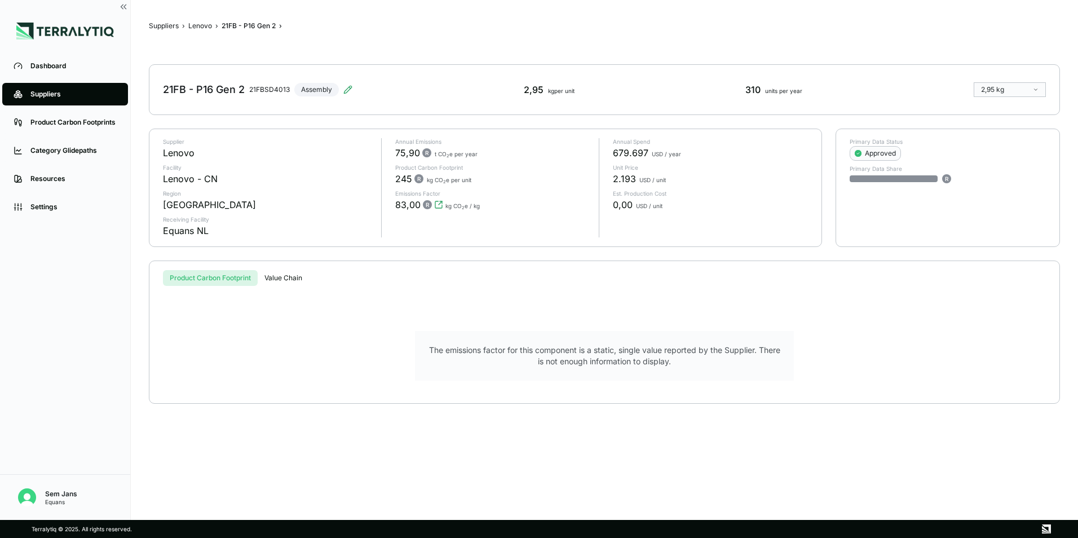
click at [533, 85] on div "2,95 kg per unit" at bounding box center [549, 90] width 51 height 14
click at [1030, 92] on html "Dashboard Suppliers Product Carbon Footprints Category Glidepaths Resources Set…" at bounding box center [539, 269] width 1078 height 538
click at [196, 24] on button "Lenovo" at bounding box center [200, 25] width 24 height 9
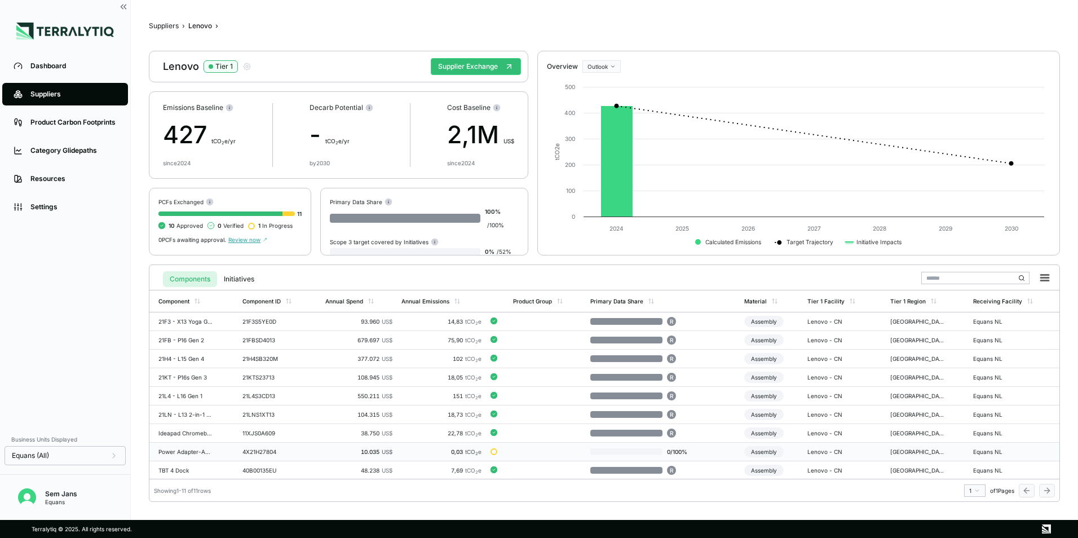
click at [548, 459] on td at bounding box center [548, 452] width 78 height 19
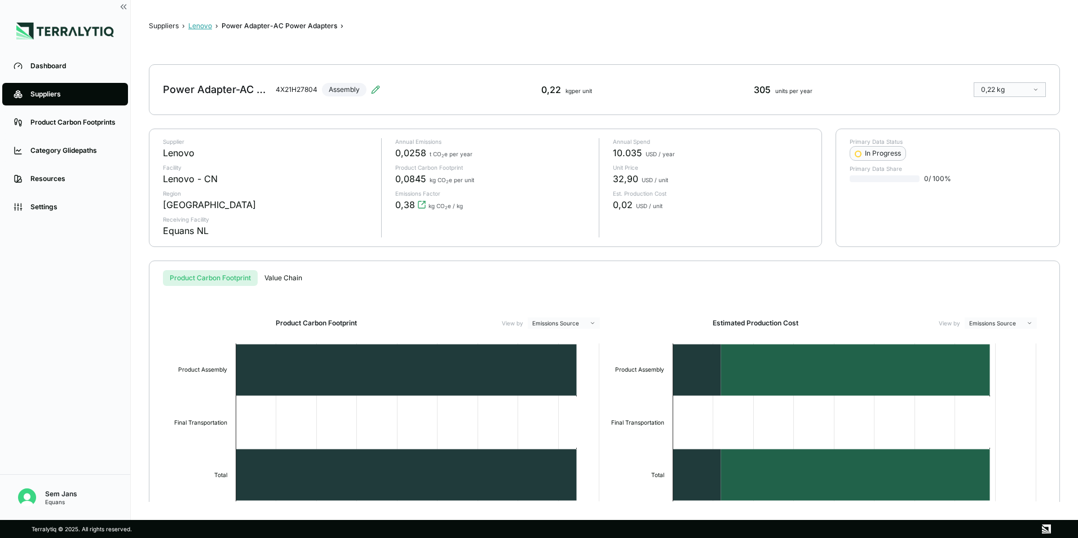
click at [206, 23] on button "Lenovo" at bounding box center [200, 25] width 24 height 9
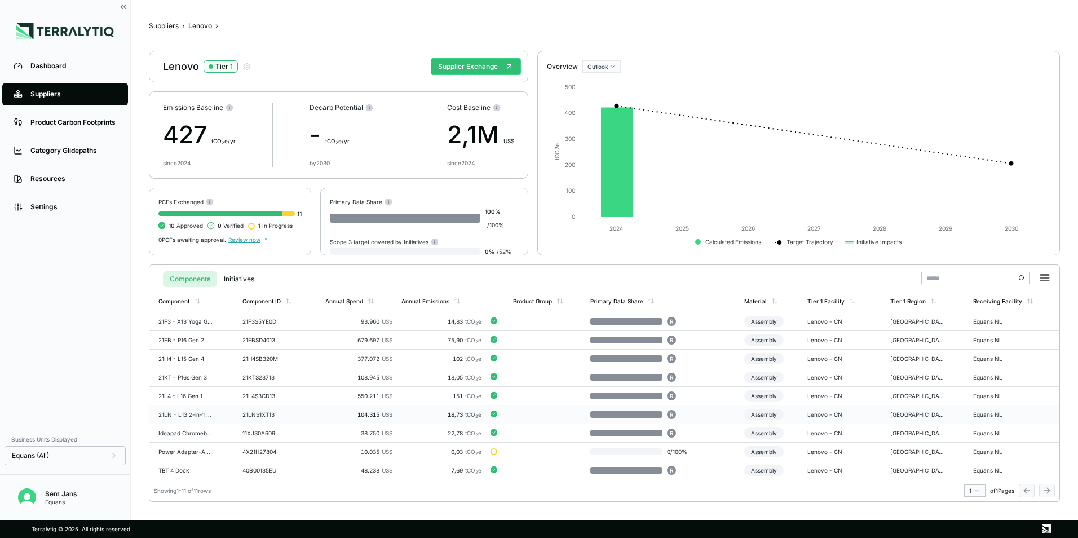
click at [218, 416] on td "21LN - L13 2-in-1 Gen 5" at bounding box center [193, 414] width 89 height 19
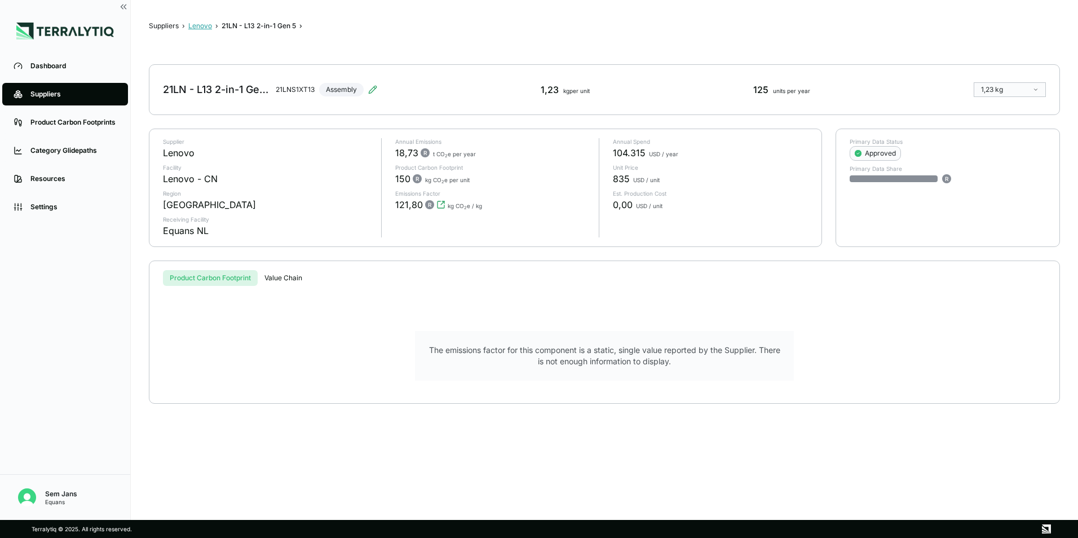
click at [200, 24] on button "Lenovo" at bounding box center [200, 25] width 24 height 9
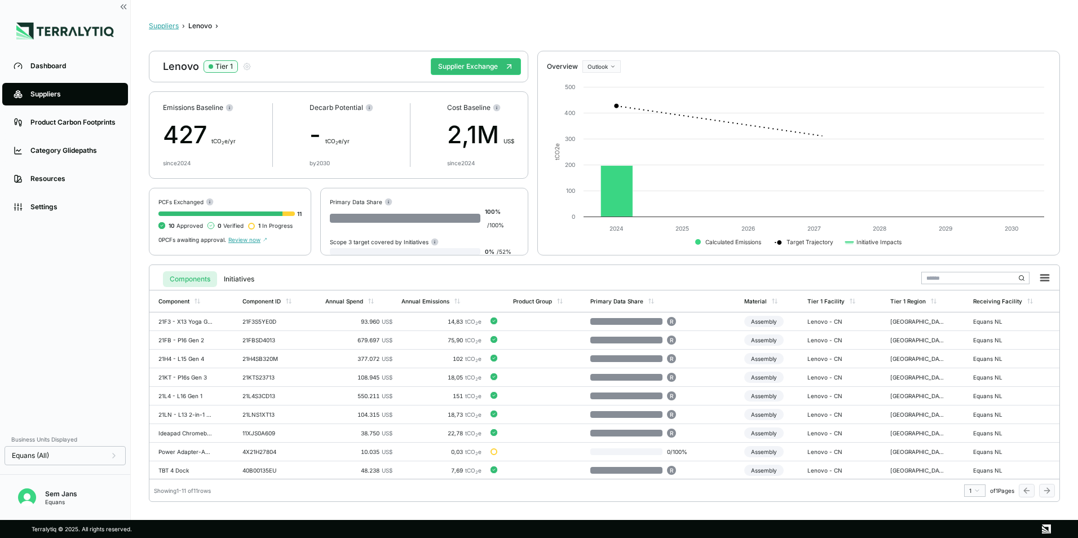
click at [167, 27] on button "Suppliers" at bounding box center [164, 25] width 30 height 9
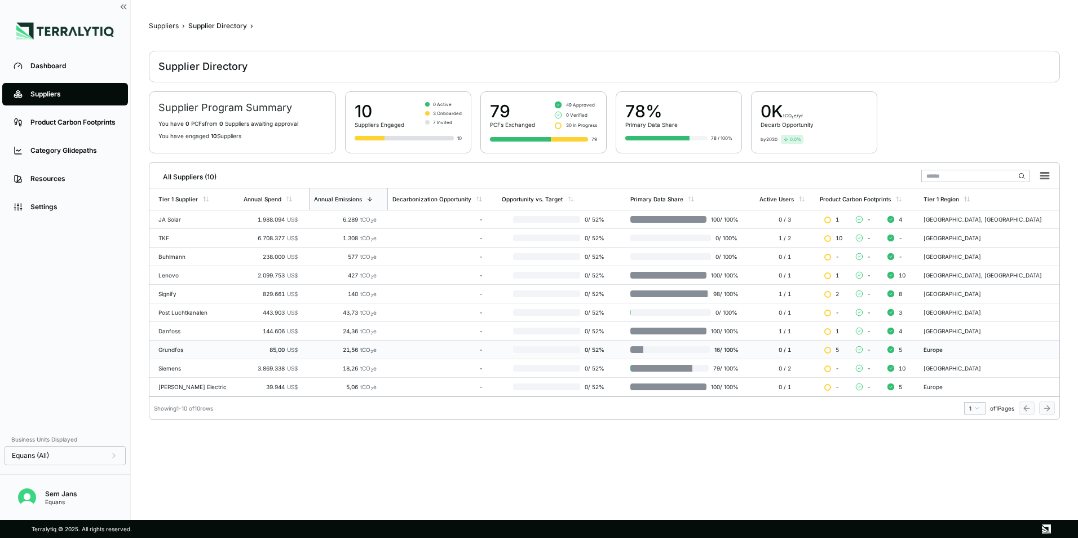
click at [176, 354] on td "Grundfos" at bounding box center [194, 350] width 90 height 19
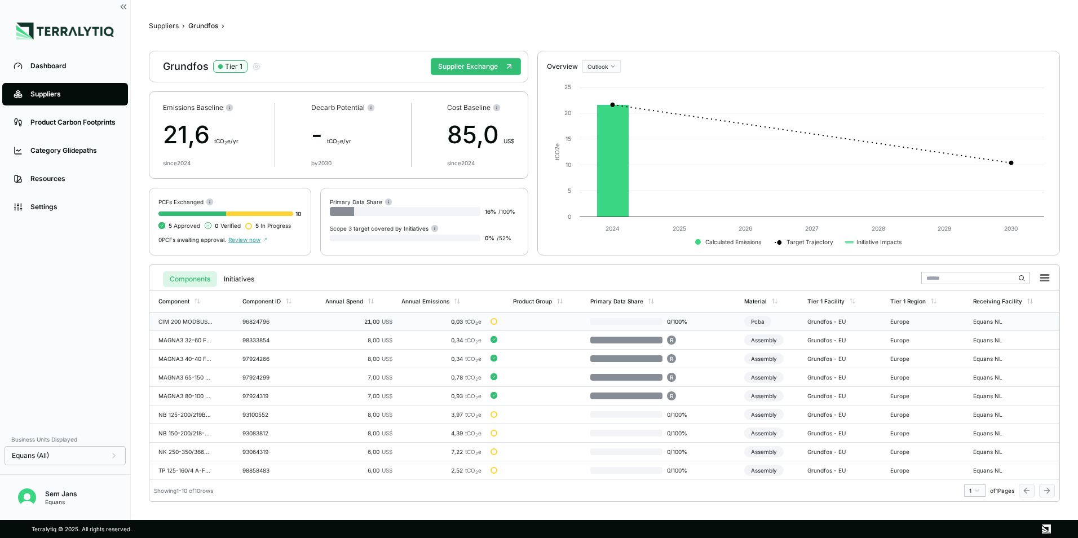
click at [392, 323] on td "21,00 US$" at bounding box center [359, 321] width 76 height 19
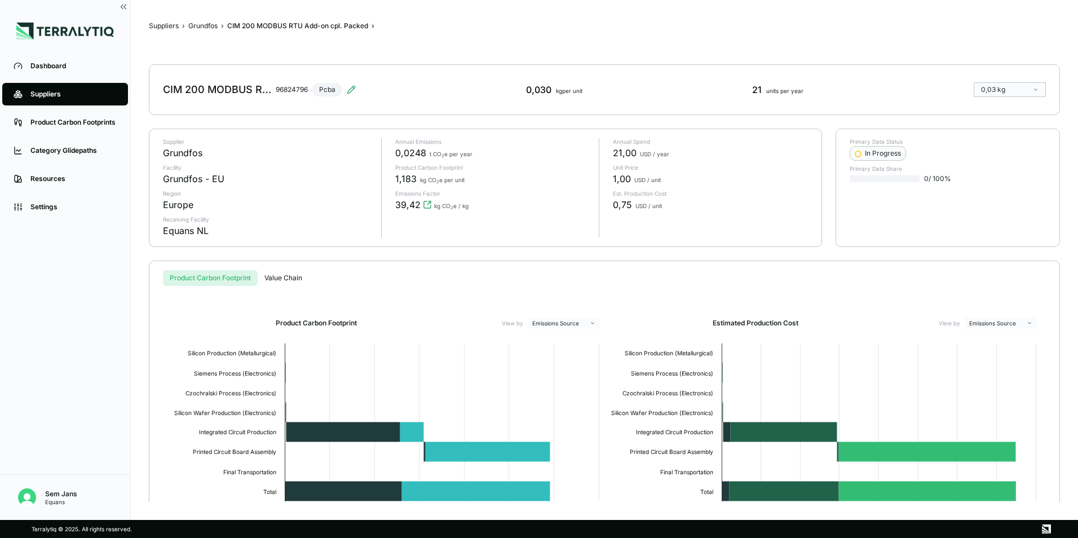
click at [198, 21] on div "Suppliers › Grundfos › CIM 200 MODBUS RTU Add-on cpl. Packed › CIM 200 MODBUS R…" at bounding box center [604, 260] width 911 height 484
click at [203, 26] on button "Grundfos" at bounding box center [202, 25] width 29 height 9
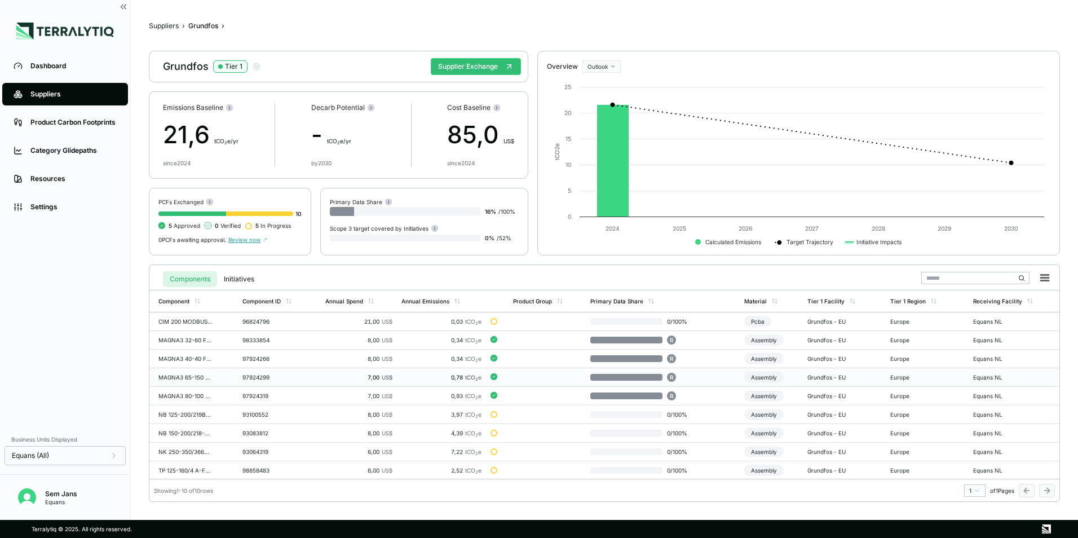
click at [467, 385] on td "0,78 tCO 2 e" at bounding box center [442, 377] width 90 height 19
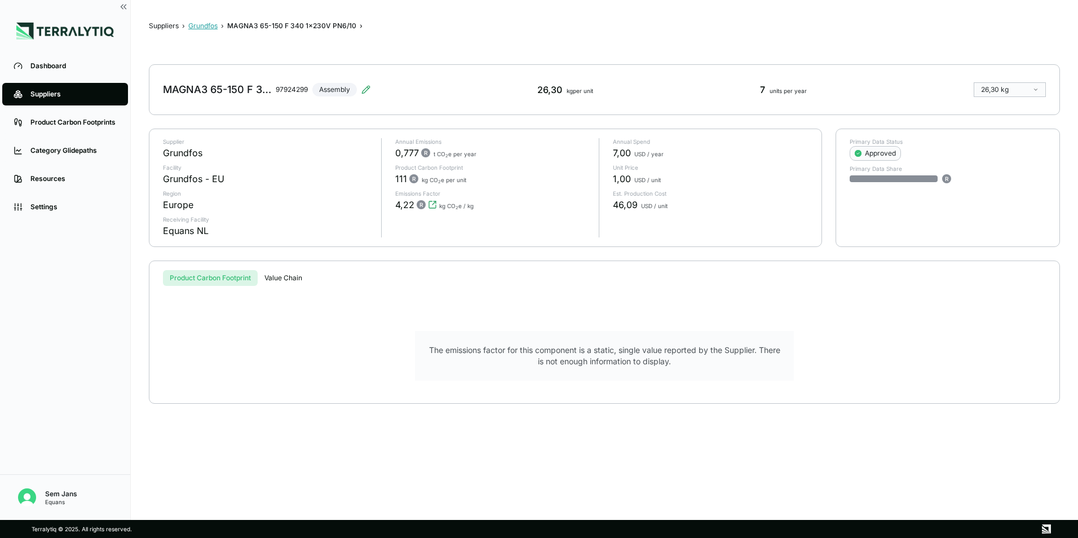
click at [201, 26] on button "Grundfos" at bounding box center [202, 25] width 29 height 9
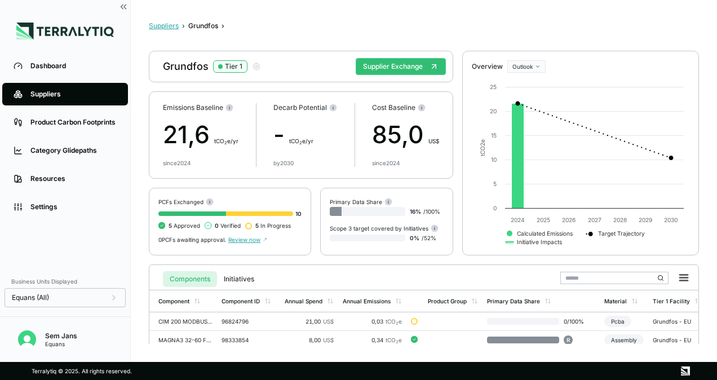
click at [171, 24] on button "Suppliers" at bounding box center [164, 25] width 30 height 9
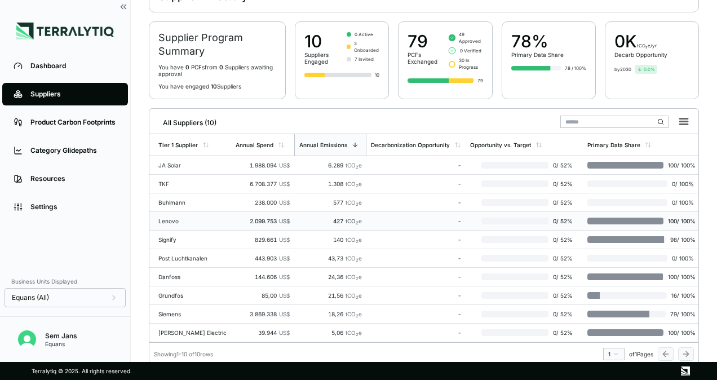
scroll to position [70, 0]
click at [176, 273] on div "Danfoss" at bounding box center [192, 276] width 68 height 7
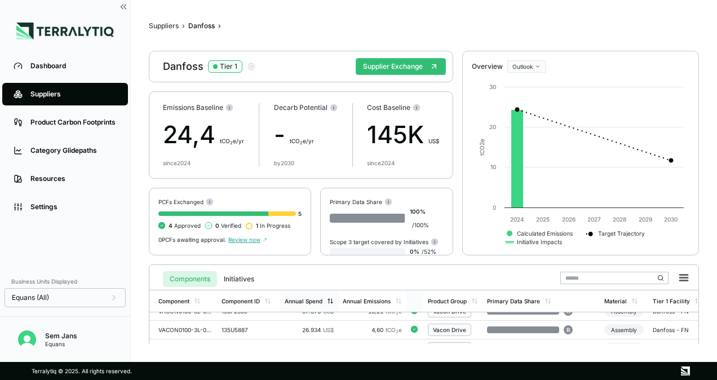
scroll to position [55, 0]
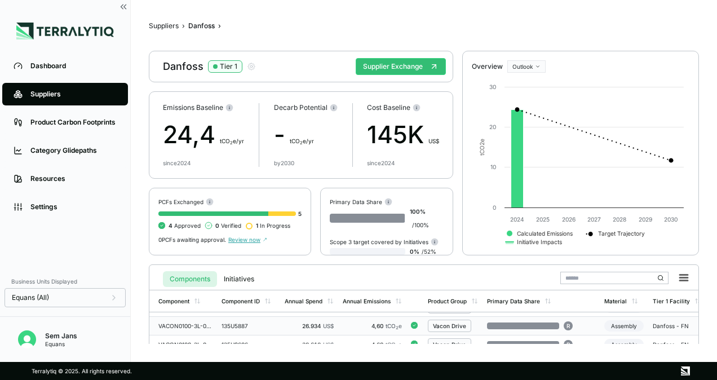
click at [187, 324] on div "VACON0100-3L-0012-5-FLOW+SBF4+IP54+FL03+DPAP+DLNL" at bounding box center [185, 326] width 54 height 7
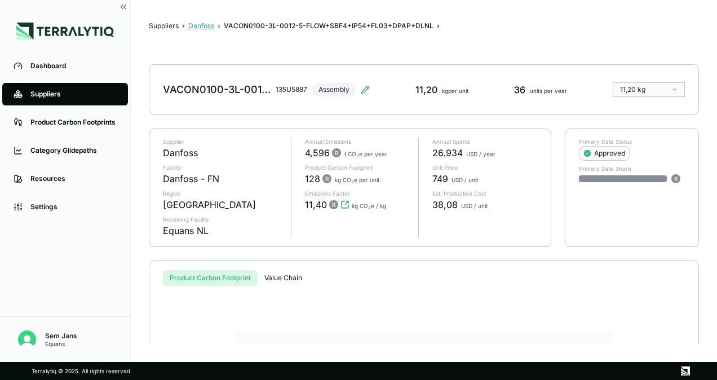
click at [200, 25] on button "Danfoss" at bounding box center [201, 25] width 26 height 9
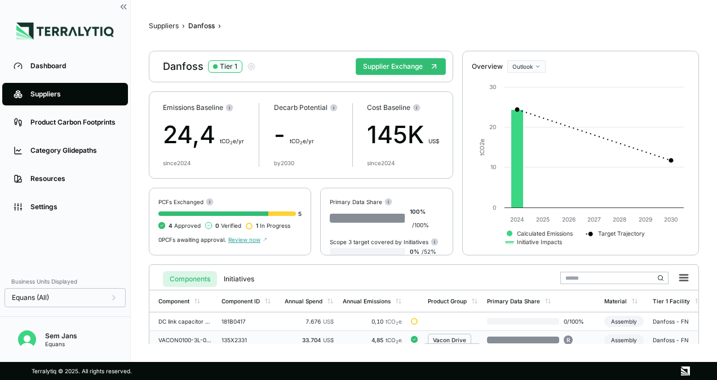
scroll to position [55, 0]
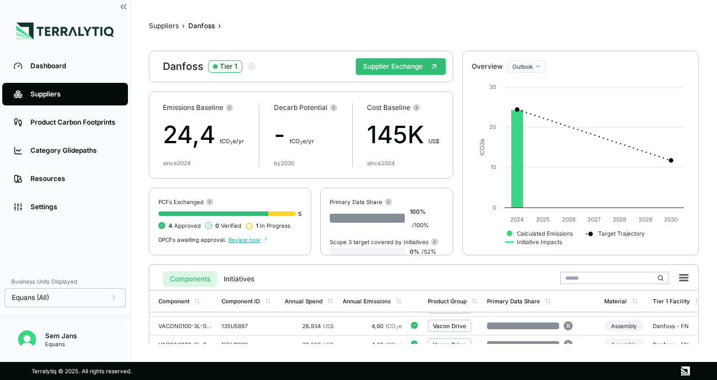
click at [147, 25] on main "Suppliers › Danfoss › Danfoss Tier 1 Supplier Exchange Emissions Baseline 24,4 …" at bounding box center [424, 181] width 586 height 362
click at [174, 23] on button "Suppliers" at bounding box center [164, 25] width 30 height 9
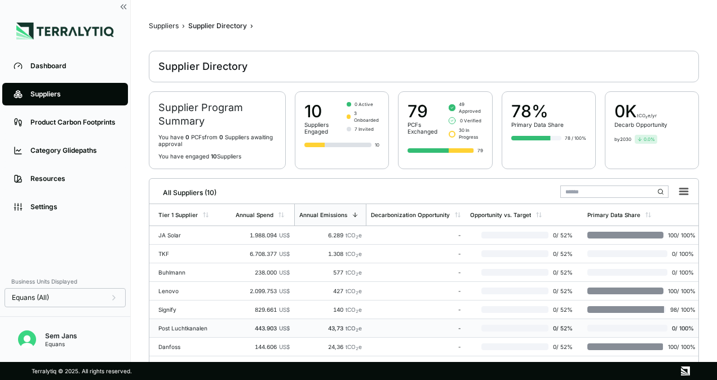
click at [185, 319] on td "Post Luchtkanalen" at bounding box center [190, 328] width 82 height 19
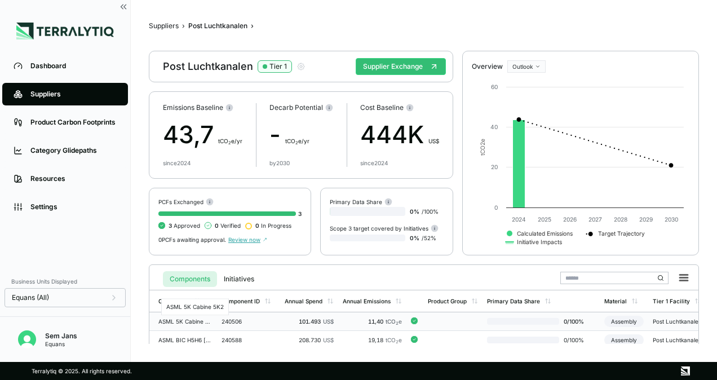
click at [189, 320] on div "ASML 5K Cabine 5K2" at bounding box center [185, 321] width 54 height 7
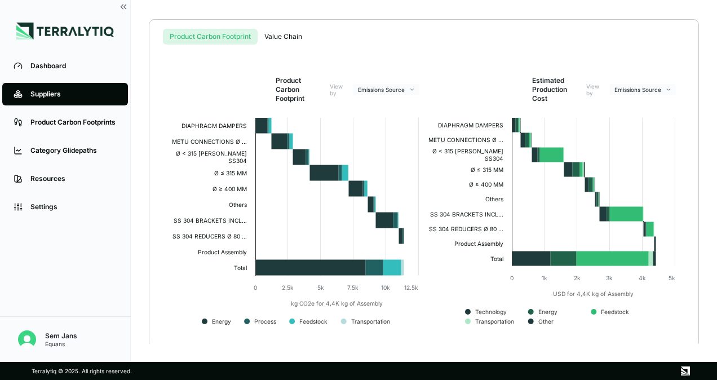
scroll to position [244, 0]
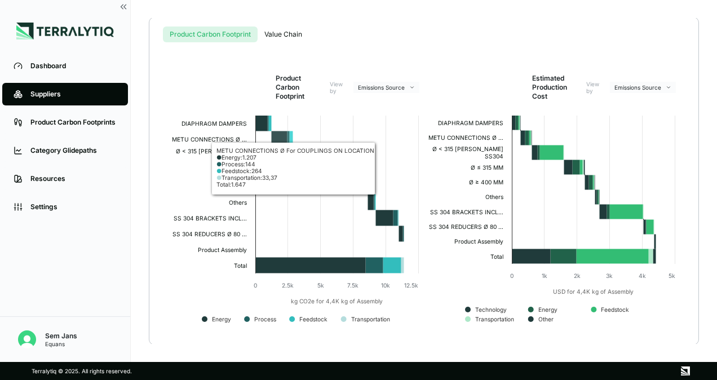
click at [274, 142] on icon at bounding box center [280, 139] width 16 height 16
click at [204, 138] on text "METU CONNECTIONS Ø For COUPLINGS ON LOCATION METU CONNECTIONS Ø …" at bounding box center [209, 139] width 75 height 7
click at [281, 134] on icon at bounding box center [280, 139] width 16 height 16
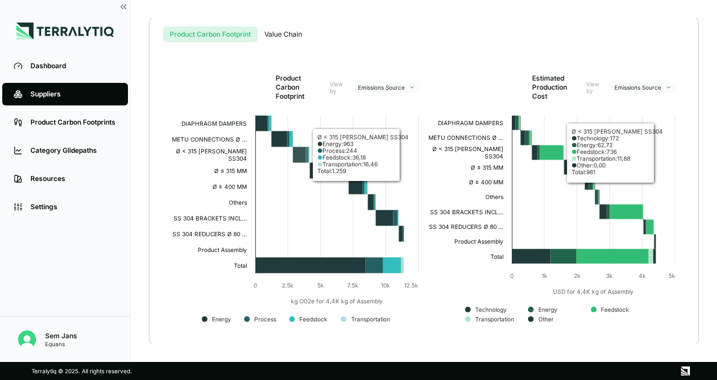
click at [299, 151] on icon at bounding box center [299, 155] width 13 height 16
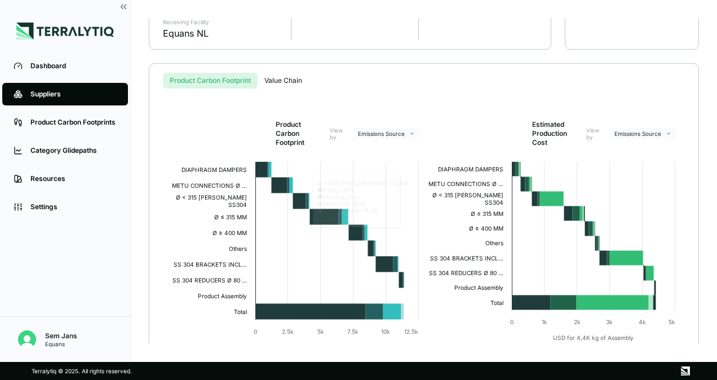
scroll to position [197, 0]
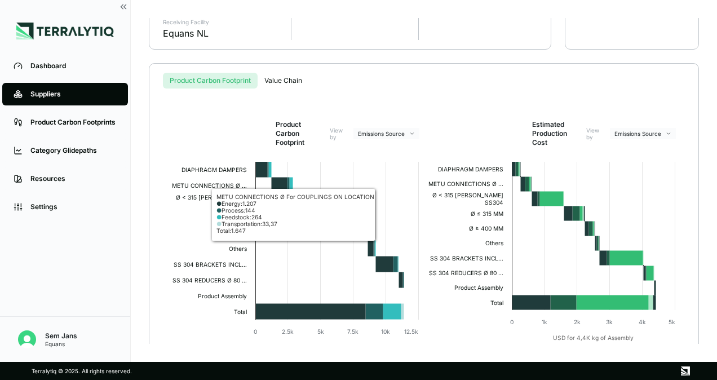
click at [286, 84] on div "Suppliers › Post Luchtkanalen › ASML 5K Cabine 5K2 › ASML 5K Cabine 5K2 240506 …" at bounding box center [424, 181] width 550 height 326
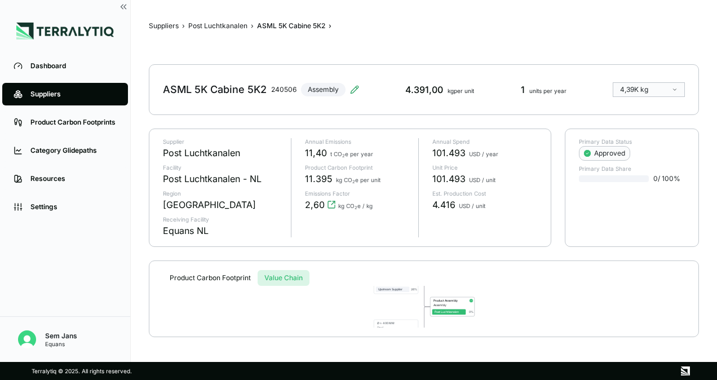
scroll to position [0, 0]
click at [220, 28] on button "Post Luchtkanalen" at bounding box center [217, 25] width 59 height 9
